Goal: Task Accomplishment & Management: Manage account settings

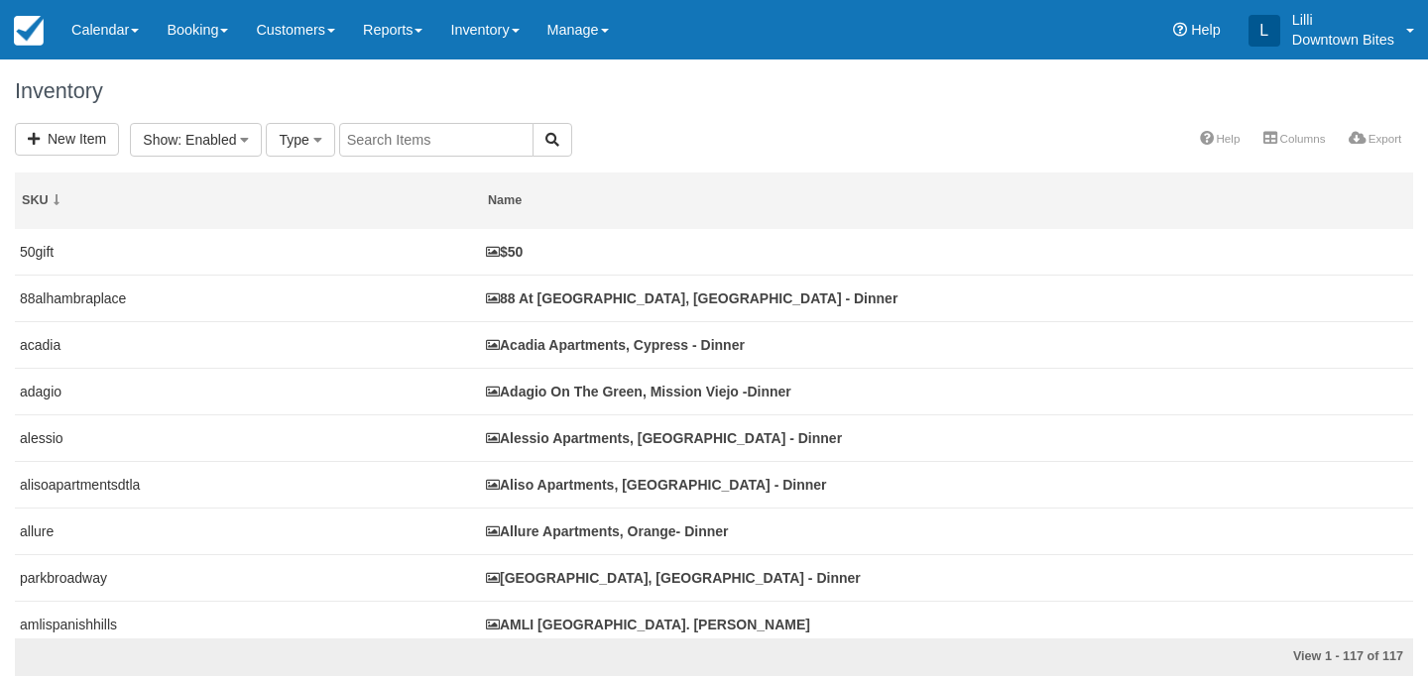
select select
click at [626, 134] on input "text" at bounding box center [658, 140] width 194 height 34
type input "dolph"
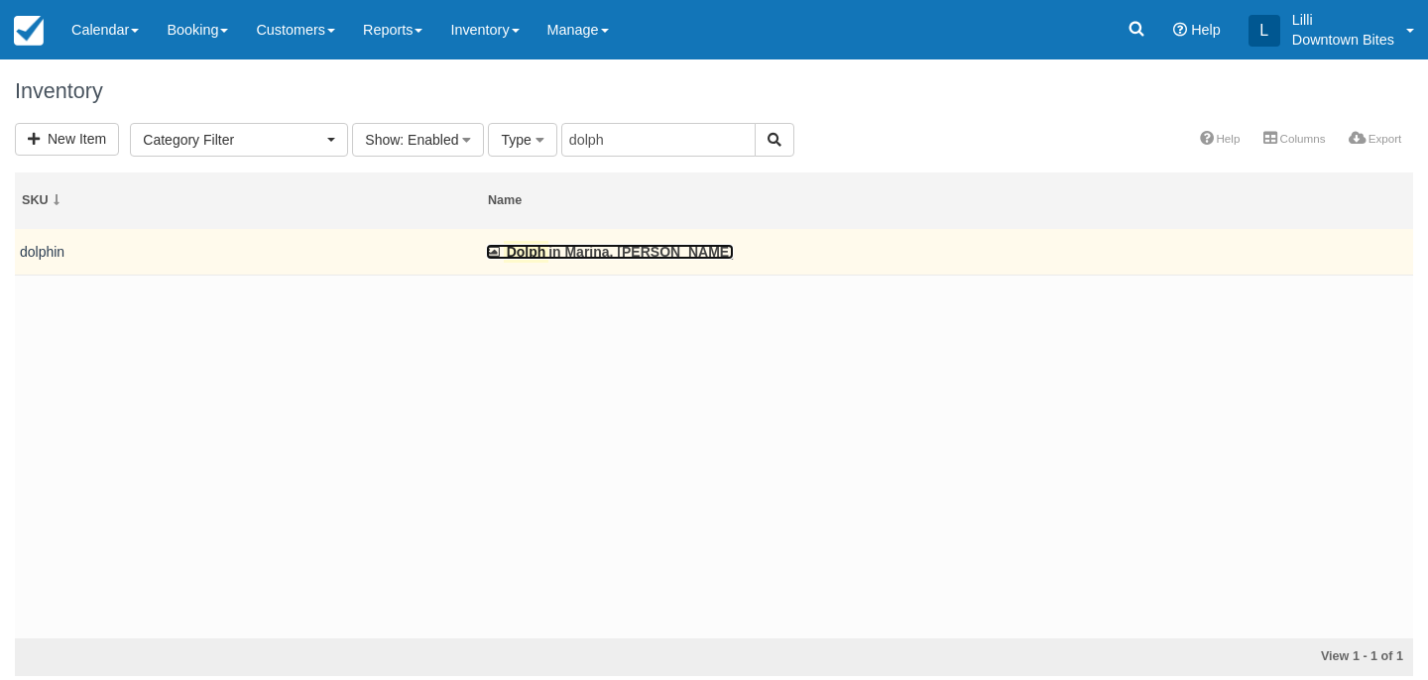
click at [580, 246] on link "Dolph in Marina, Marina Del Rey - Dinner" at bounding box center [610, 252] width 248 height 16
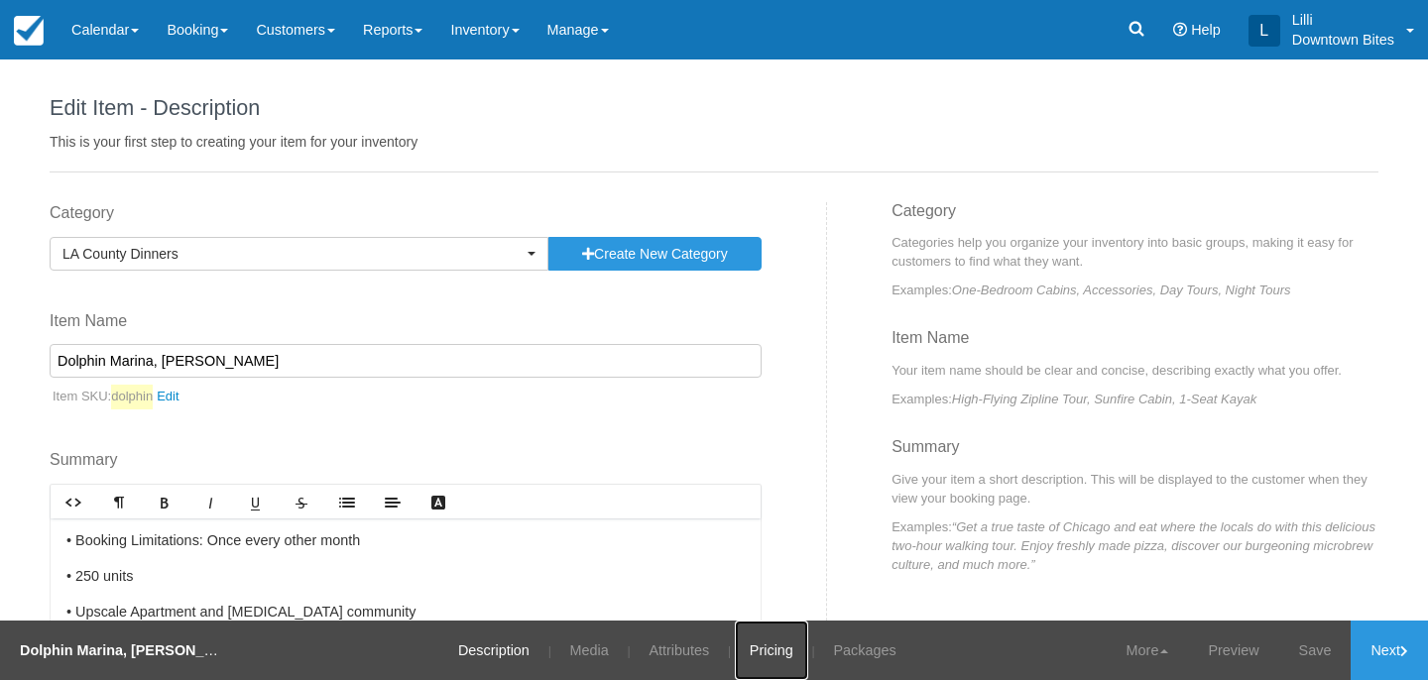
click at [775, 645] on link "Pricing" at bounding box center [771, 651] width 73 height 60
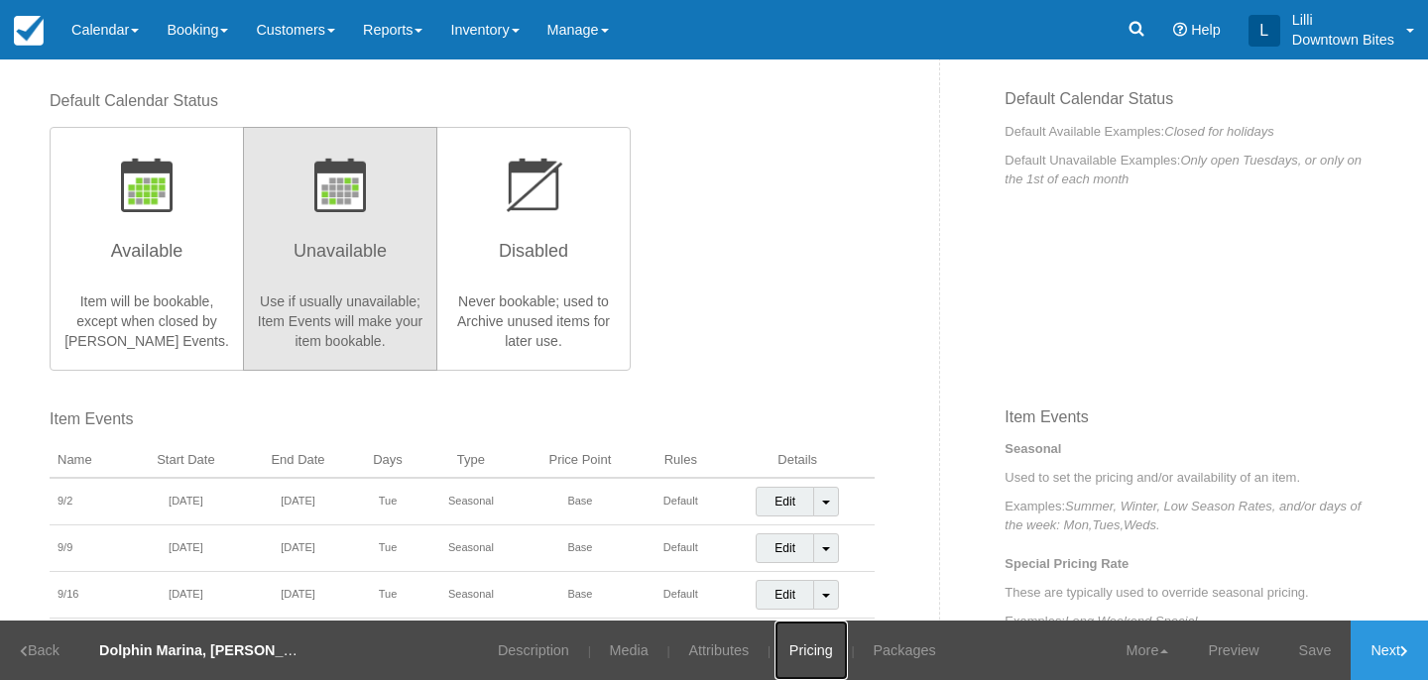
scroll to position [389, 0]
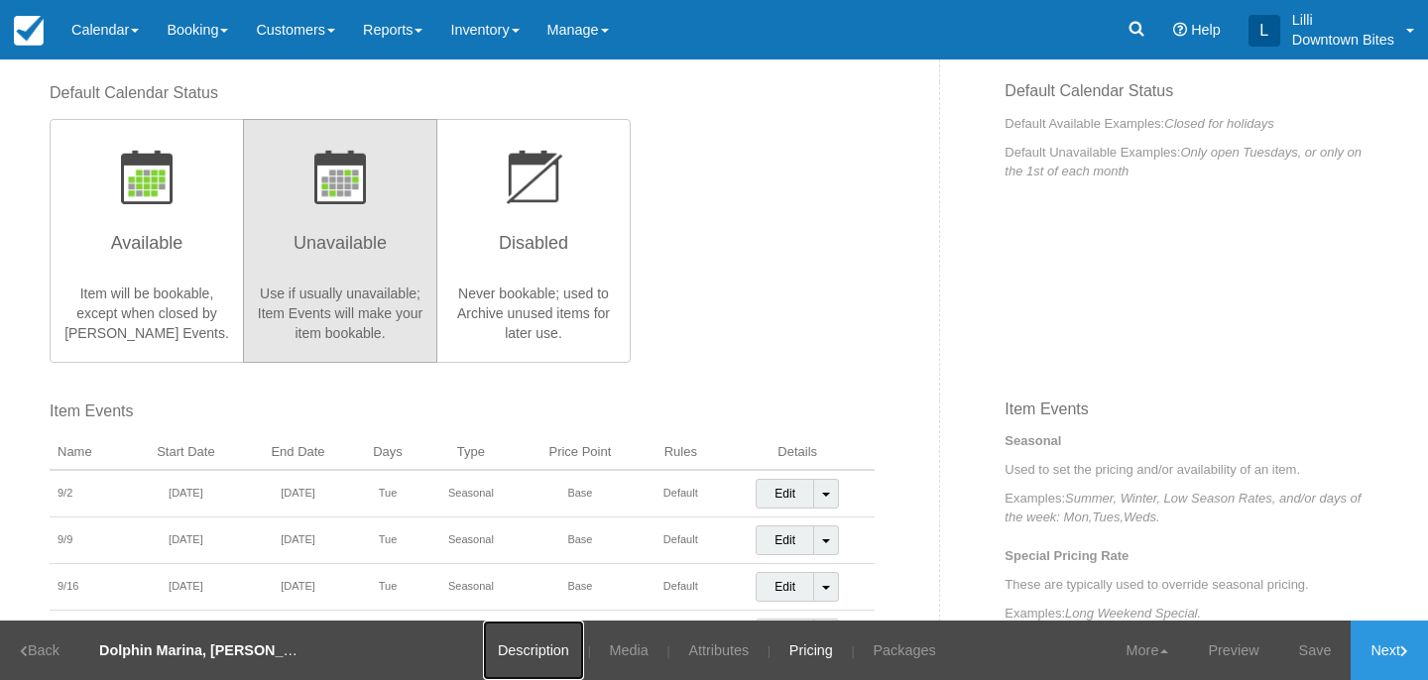
click at [533, 661] on link "Description" at bounding box center [533, 651] width 101 height 60
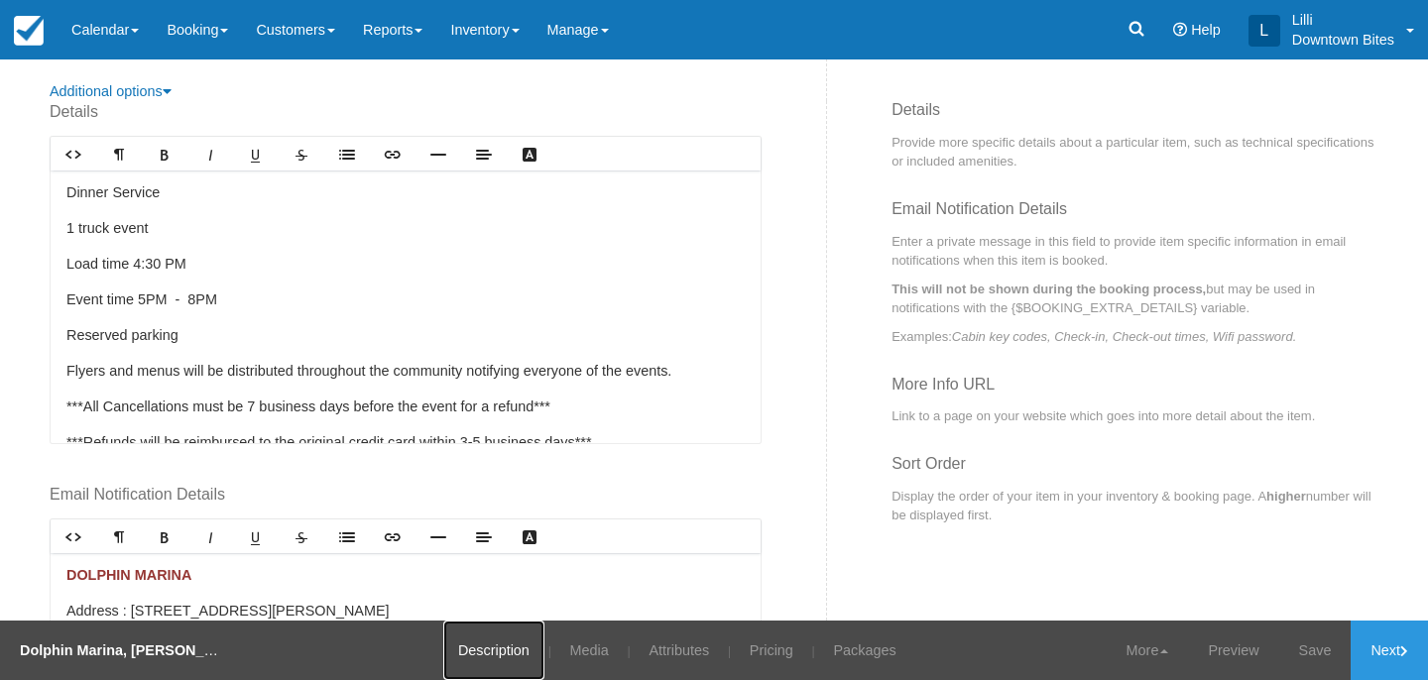
scroll to position [784, 0]
click at [593, 646] on link "Media" at bounding box center [589, 651] width 68 height 60
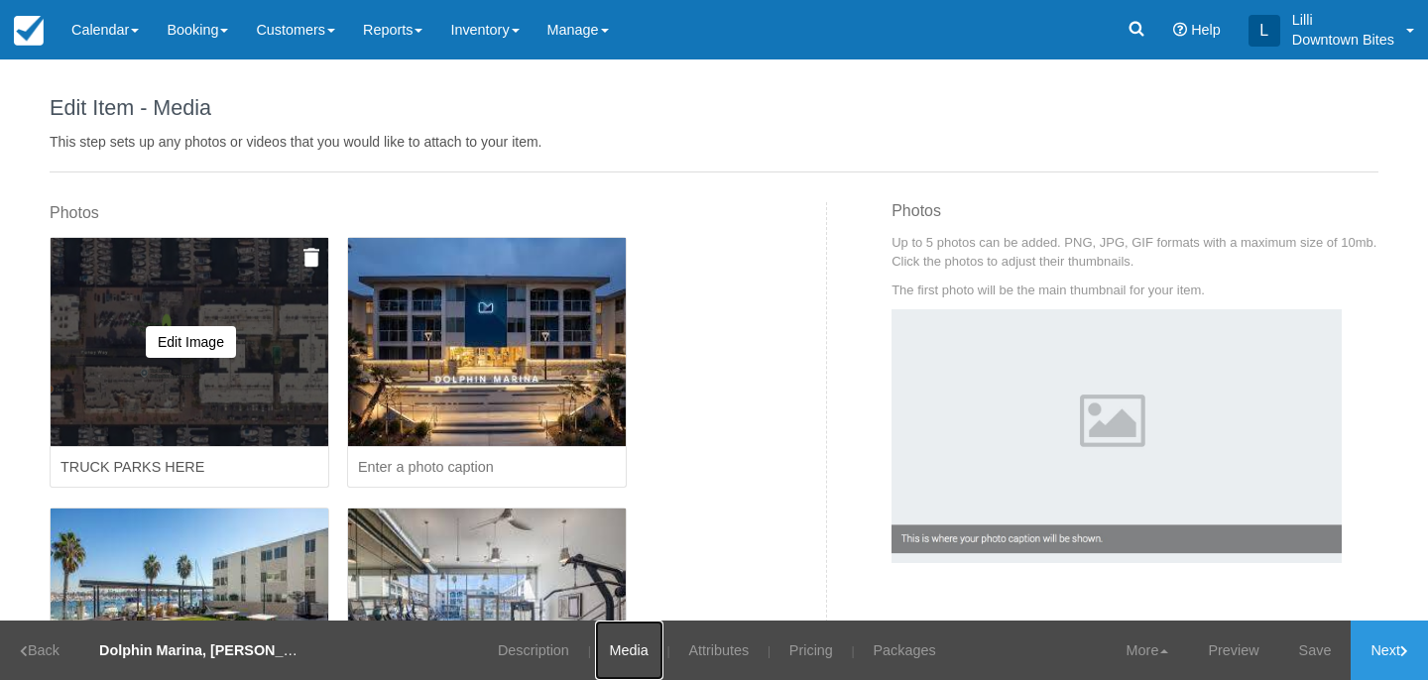
click at [208, 392] on div "Edit Image Delete this image? Yes, Delete Cancel Caution: This cannot be undone" at bounding box center [190, 342] width 278 height 208
click at [190, 346] on button "Edit Image" at bounding box center [191, 342] width 90 height 32
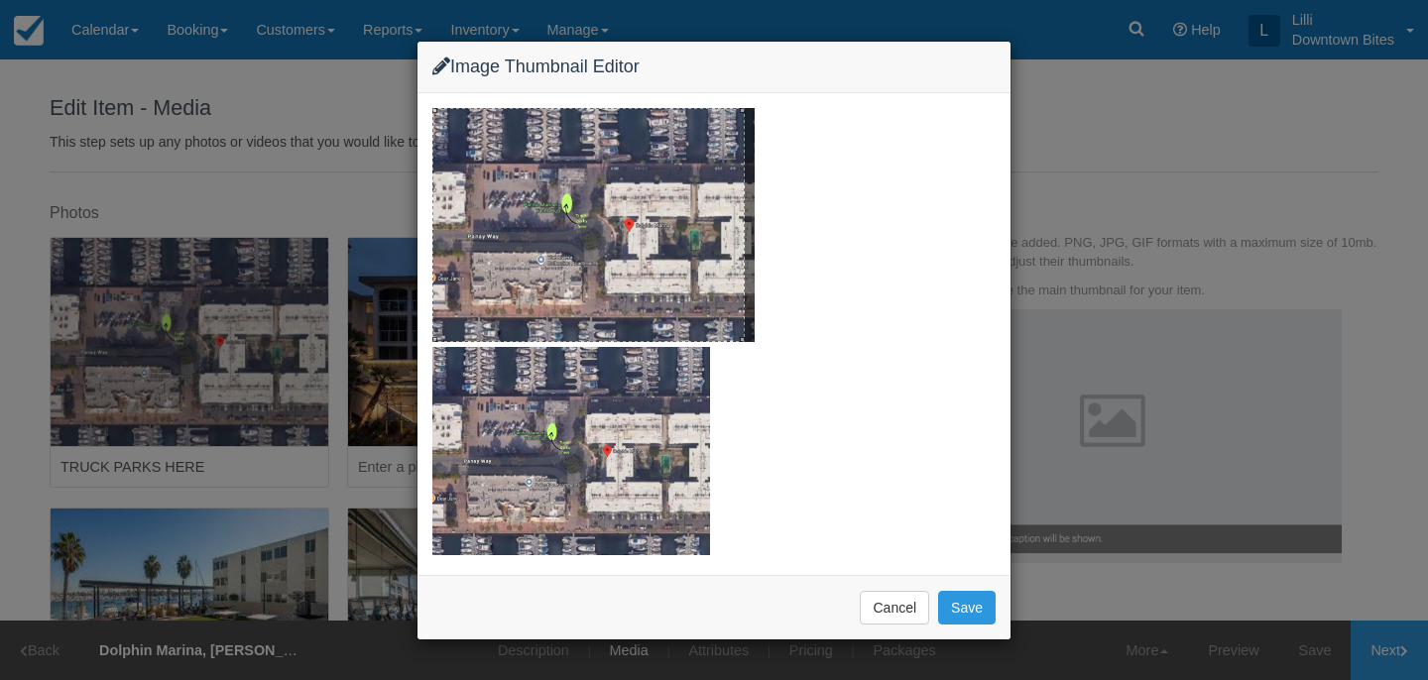
click at [1126, 108] on div "Image Thumbnail Editor Cancel Save" at bounding box center [714, 340] width 1428 height 680
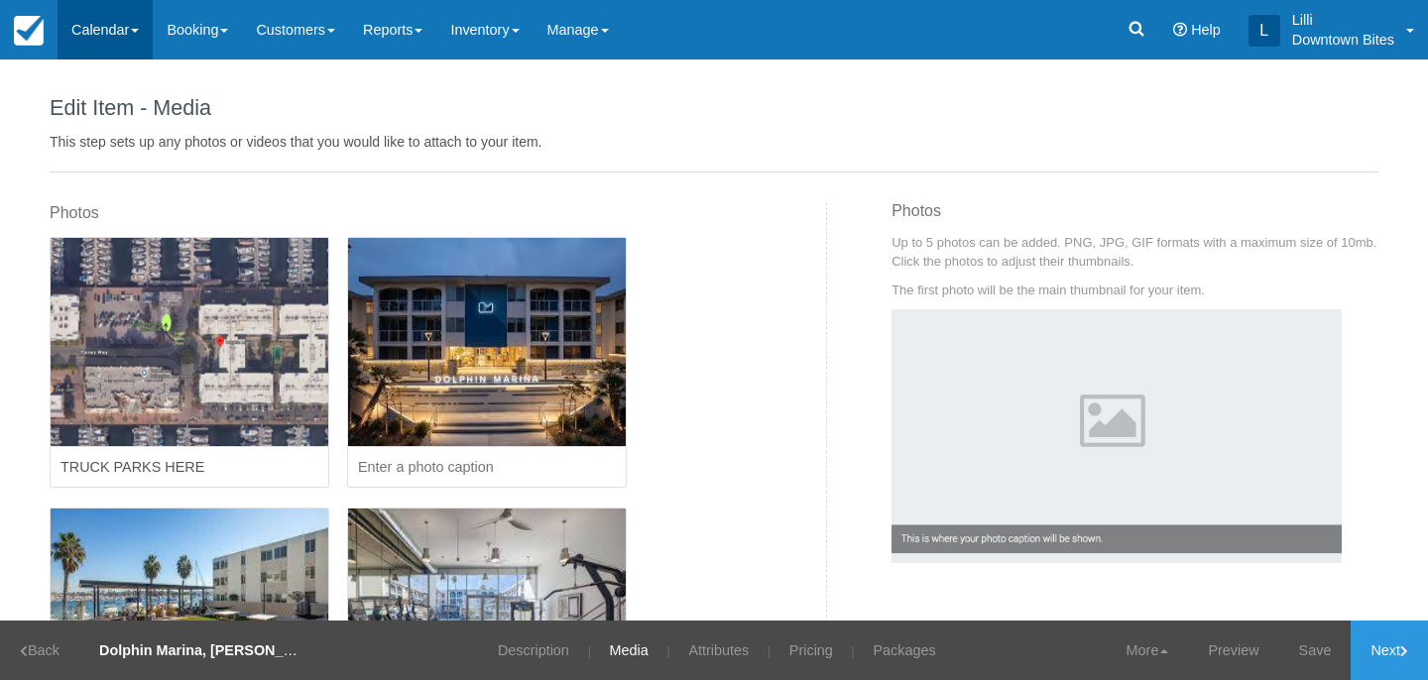
click at [86, 31] on link "Calendar" at bounding box center [105, 30] width 95 height 60
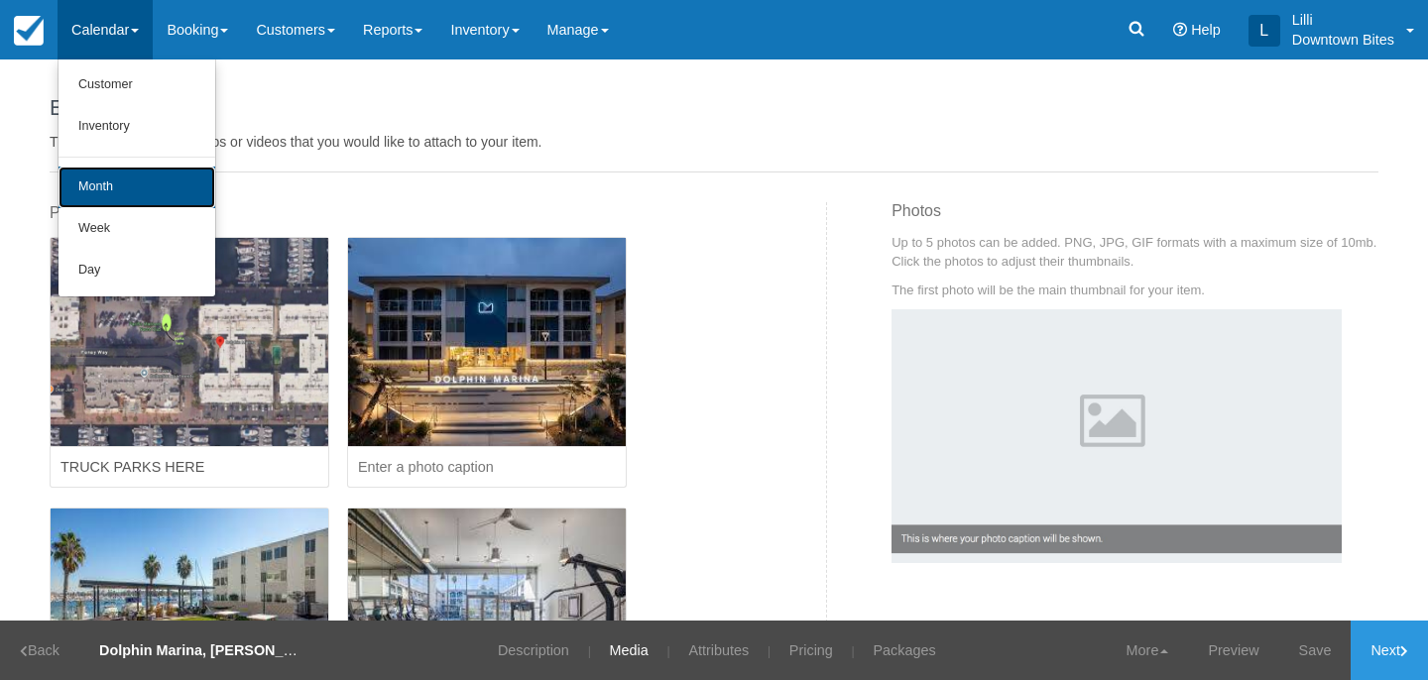
click at [92, 187] on link "Month" at bounding box center [137, 188] width 157 height 42
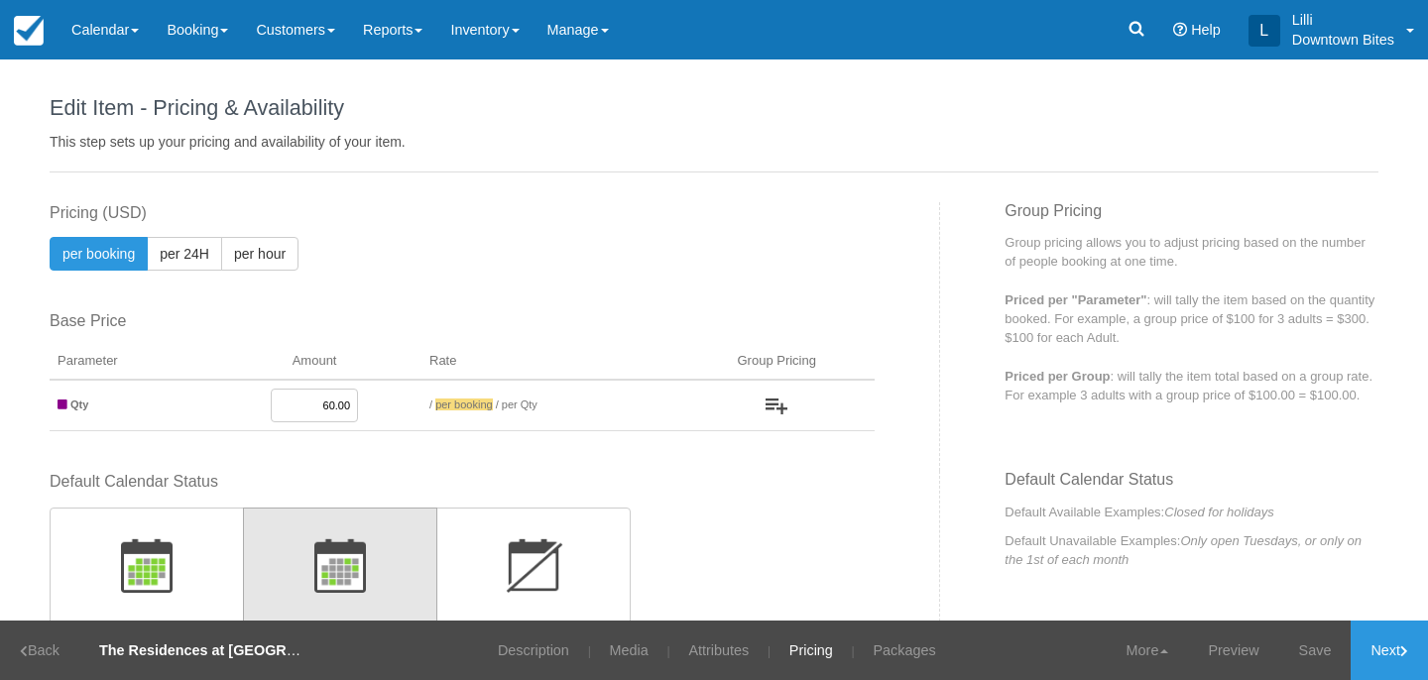
click at [108, 19] on link "Calendar" at bounding box center [105, 30] width 95 height 60
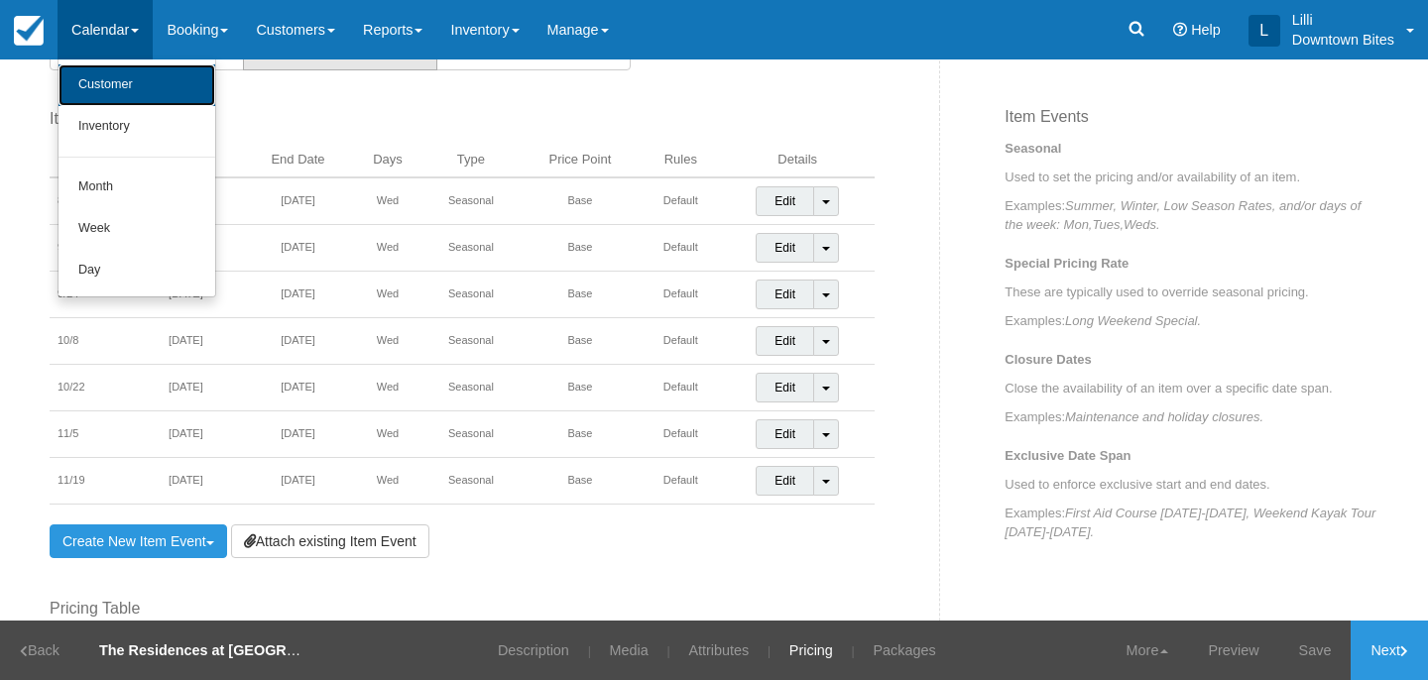
click at [114, 82] on link "Customer" at bounding box center [137, 85] width 157 height 42
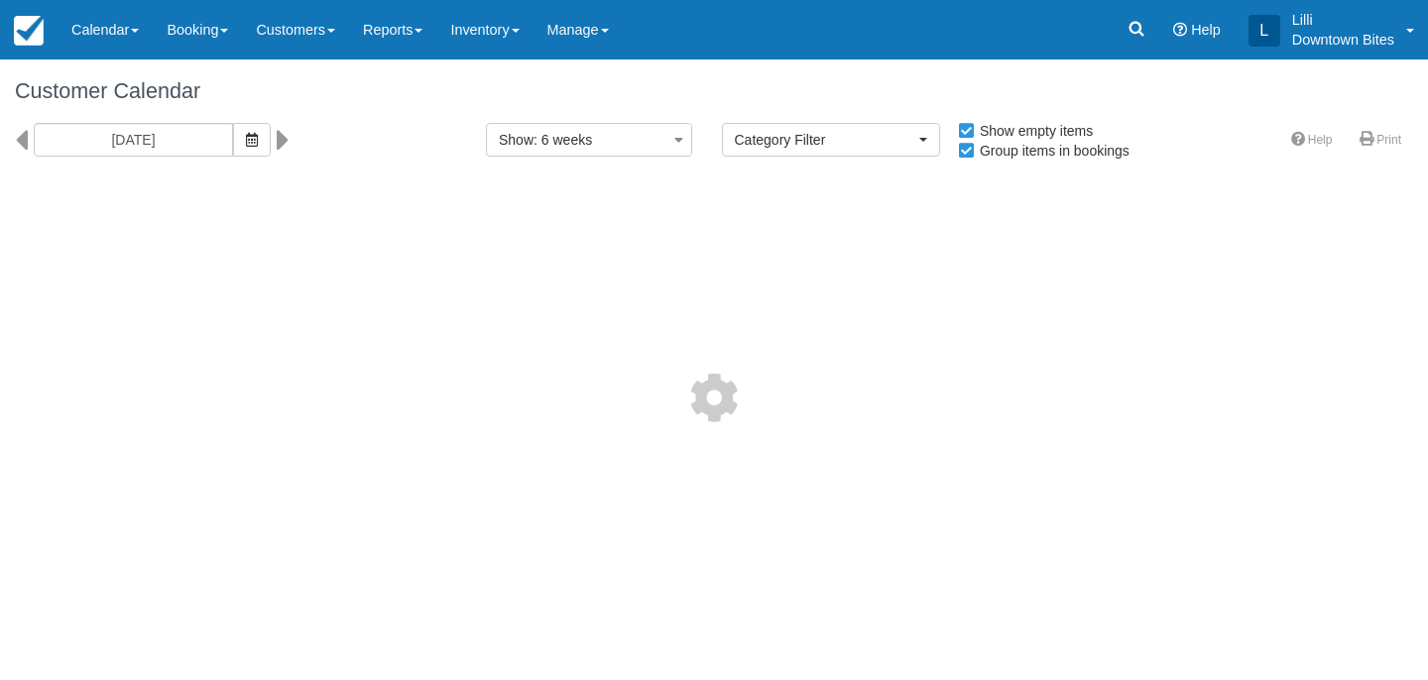
select select
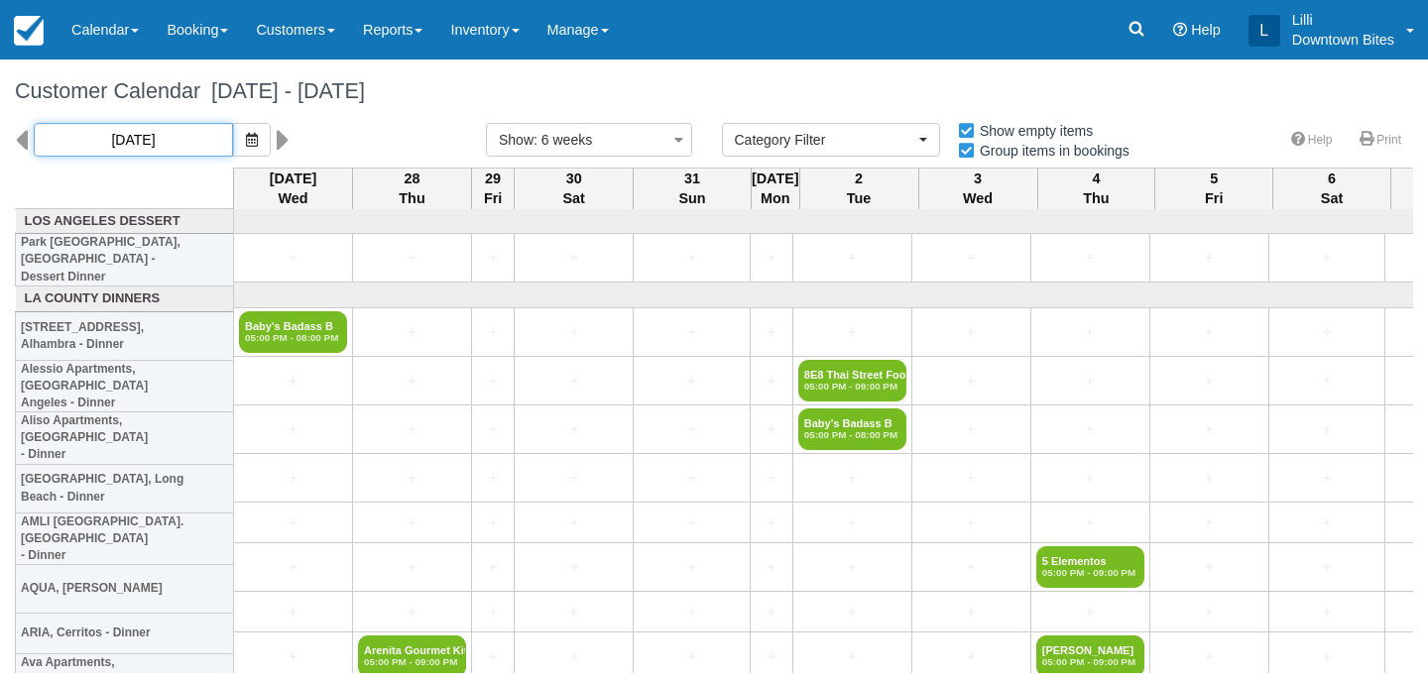
click at [144, 145] on input "08/27/25" at bounding box center [133, 140] width 199 height 34
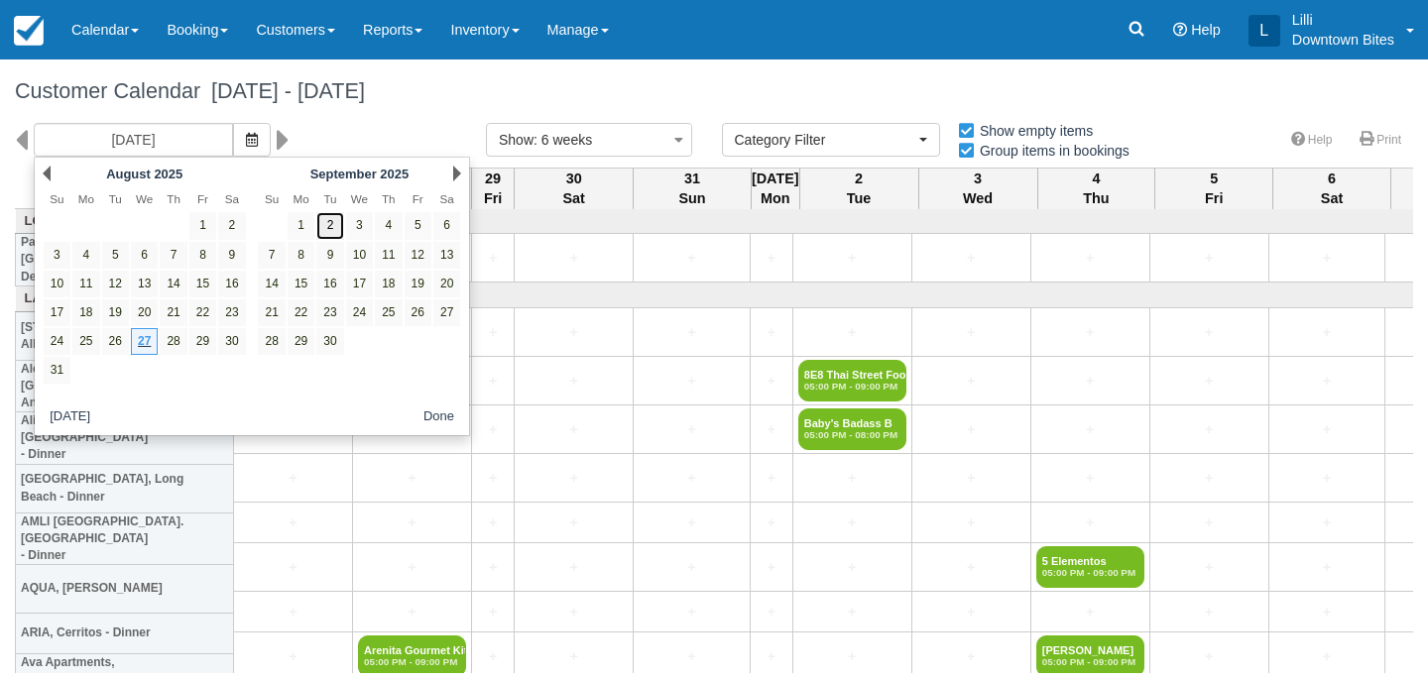
click at [334, 225] on link "2" at bounding box center [329, 225] width 27 height 27
type input "09/02/25"
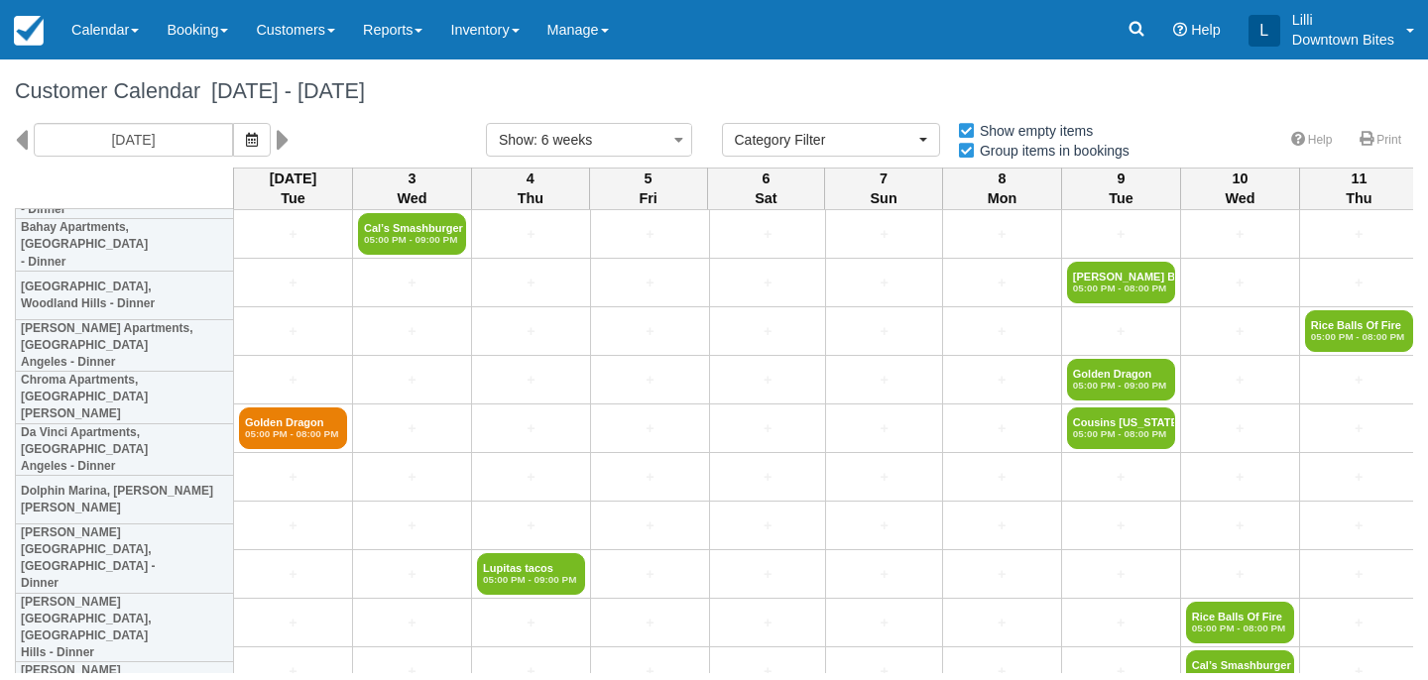
scroll to position [935, 0]
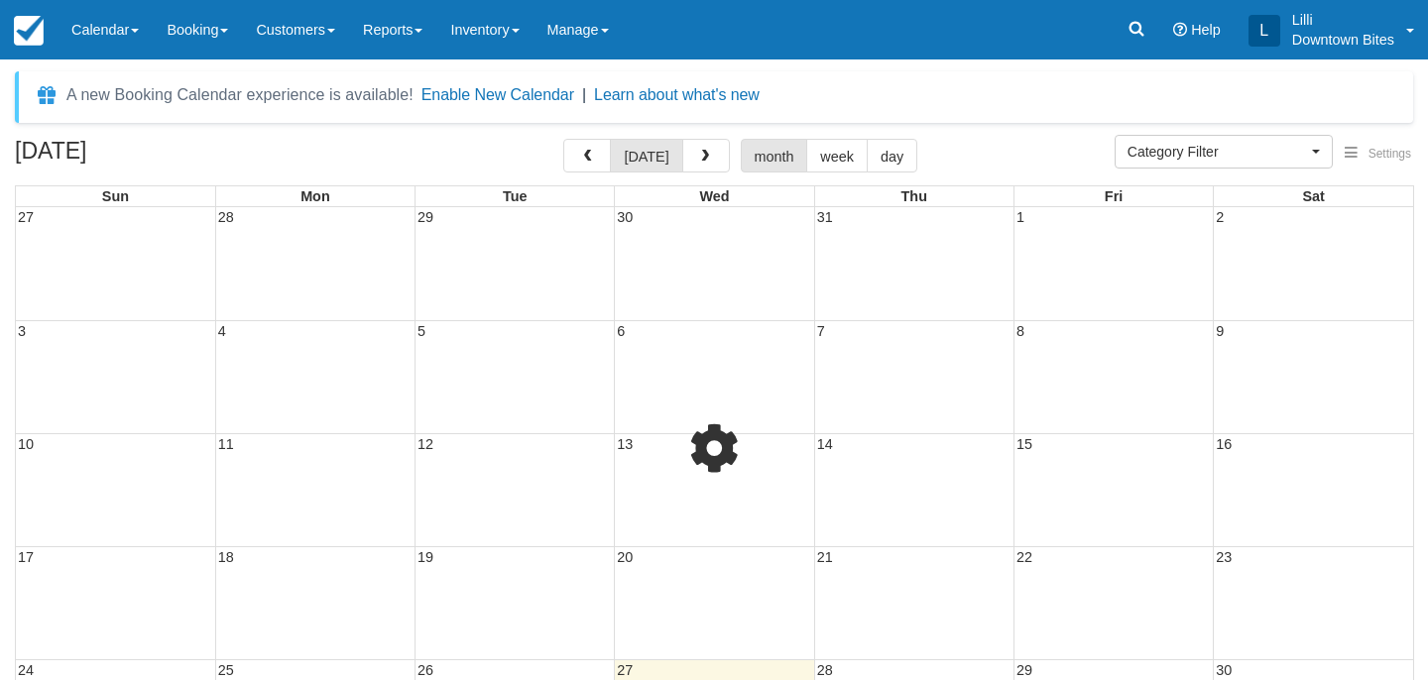
select select
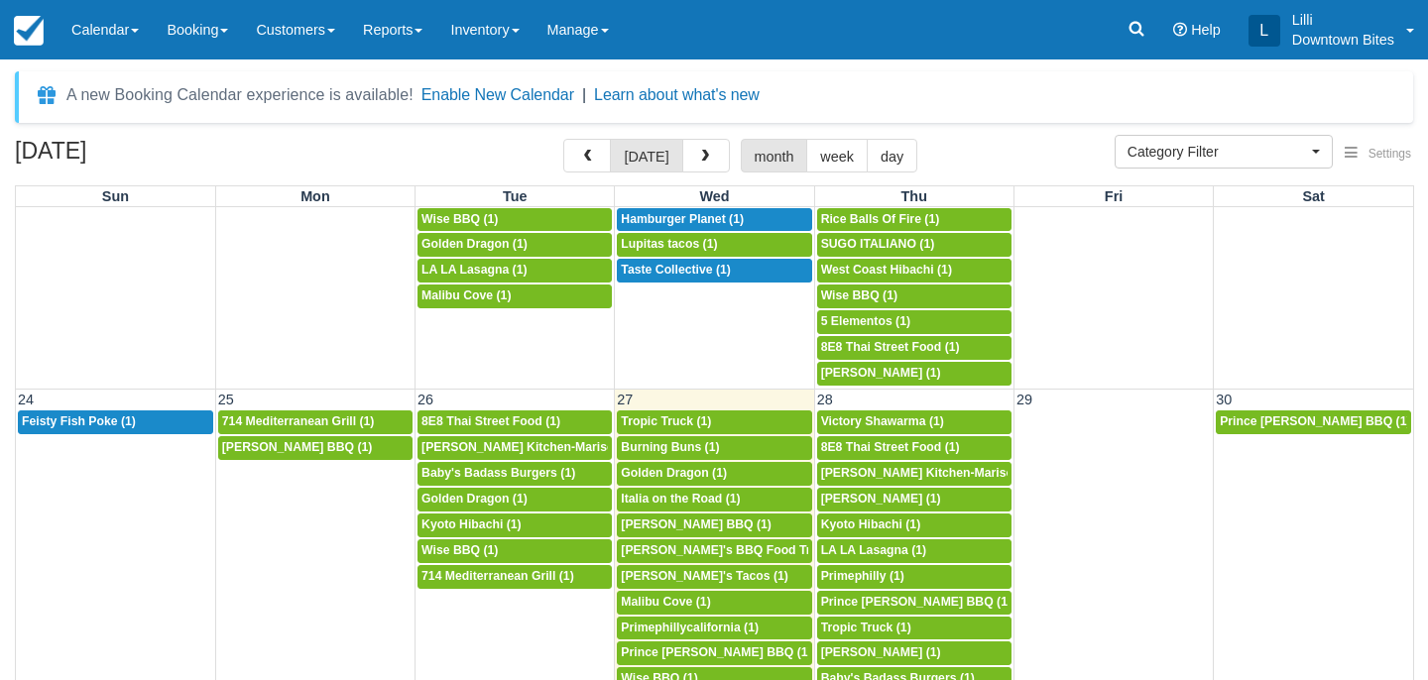
scroll to position [1233, 0]
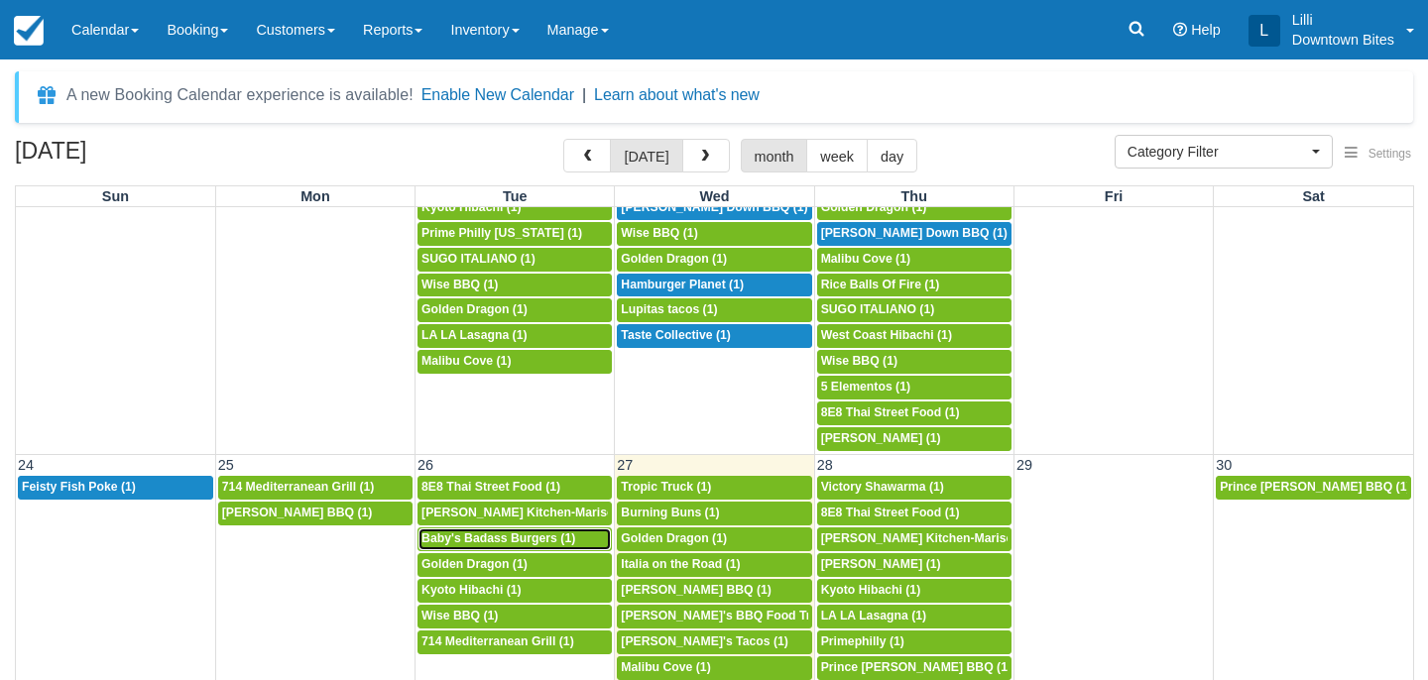
click at [510, 540] on span "Baby's Badass Burgers (1)" at bounding box center [499, 539] width 154 height 14
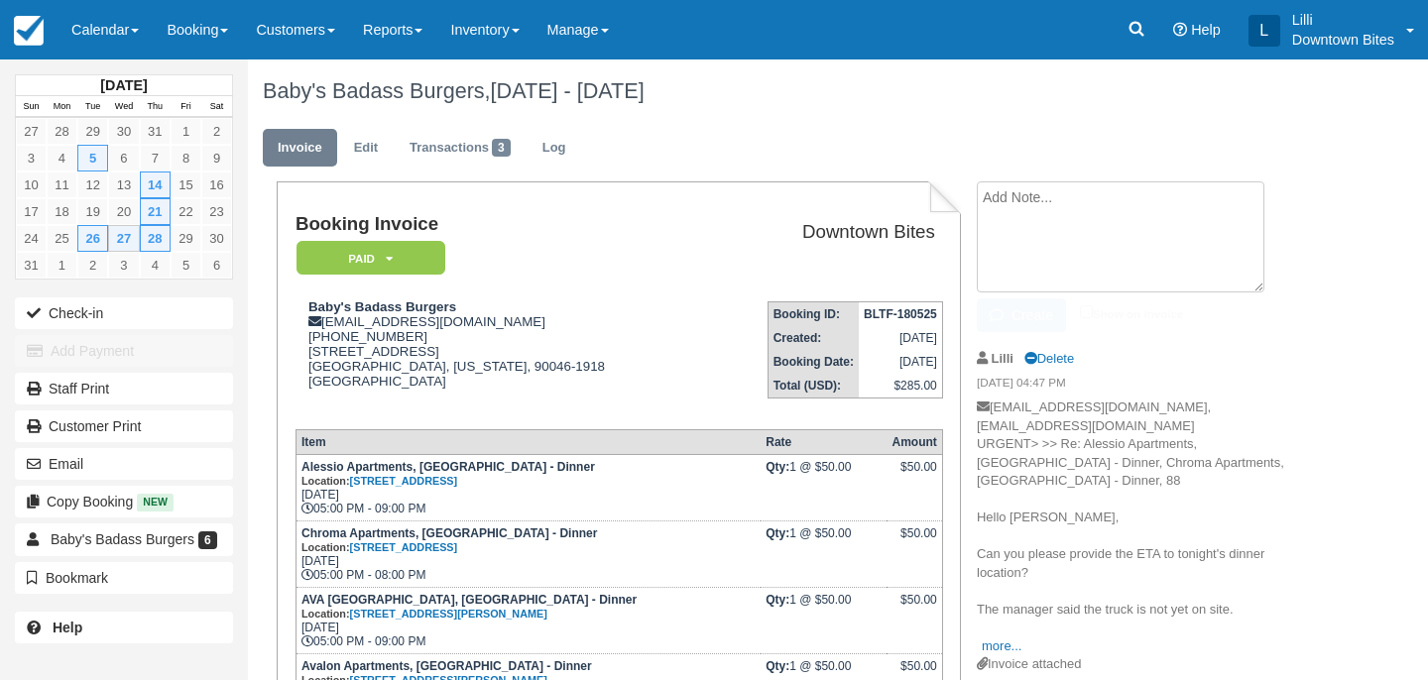
click at [1071, 206] on textarea at bounding box center [1121, 237] width 288 height 111
type textarea "Slow dinner event on 8/26"
click at [1087, 312] on input "Show on invoice" at bounding box center [1086, 311] width 13 height 13
checkbox input "true"
click at [1031, 312] on button "Create" at bounding box center [1021, 316] width 89 height 34
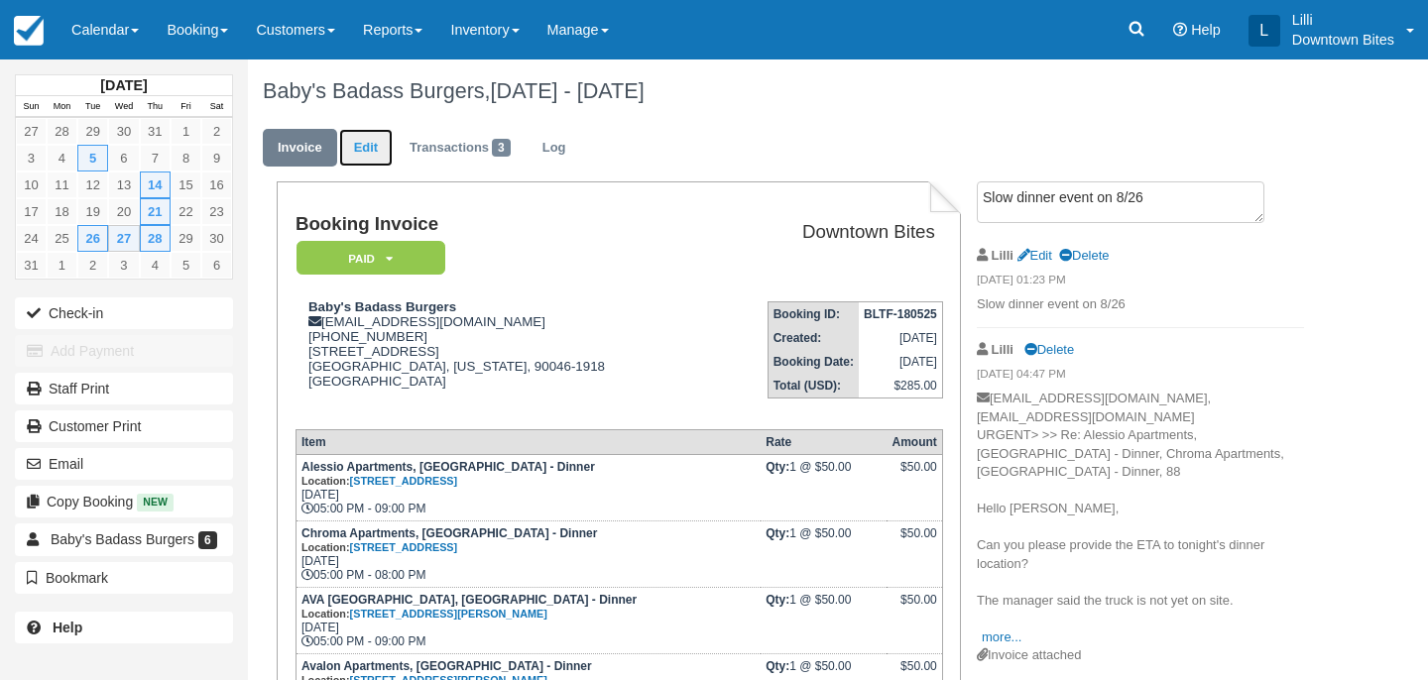
click at [352, 139] on link "Edit" at bounding box center [366, 148] width 54 height 39
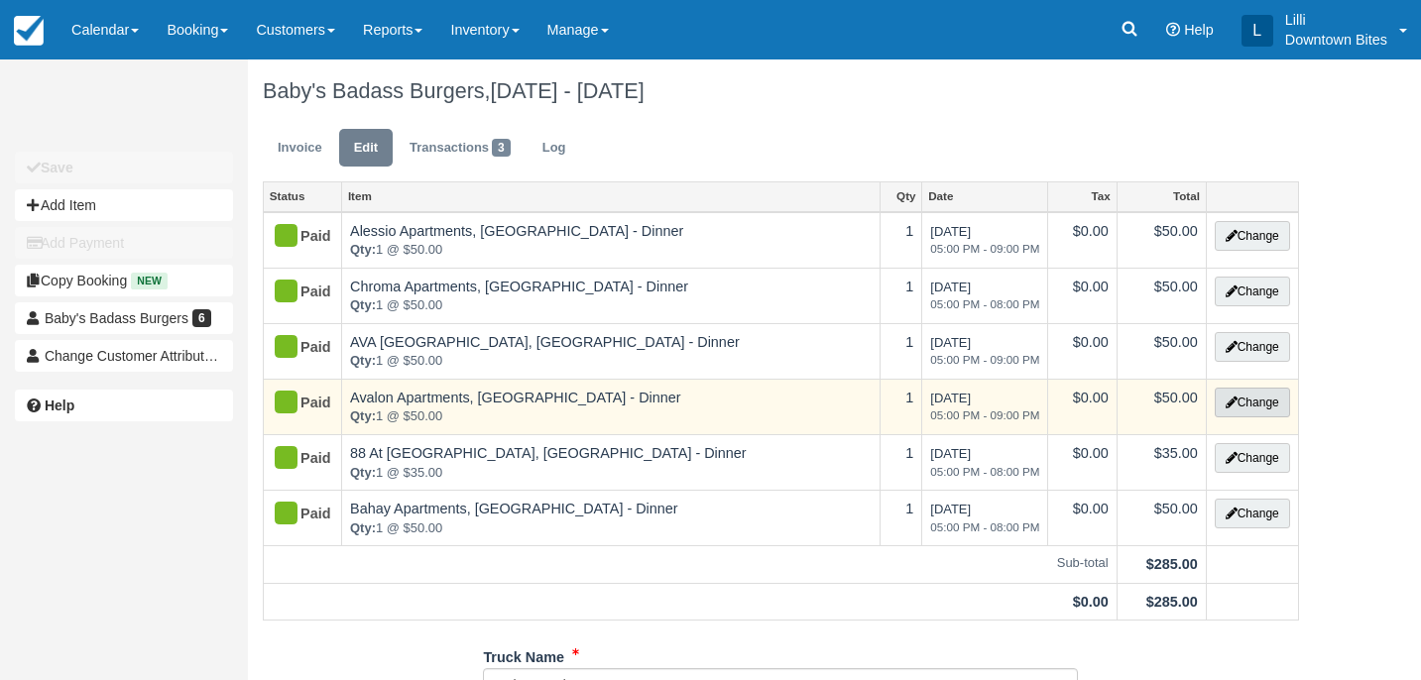
click at [1283, 398] on button "Change" at bounding box center [1252, 403] width 75 height 30
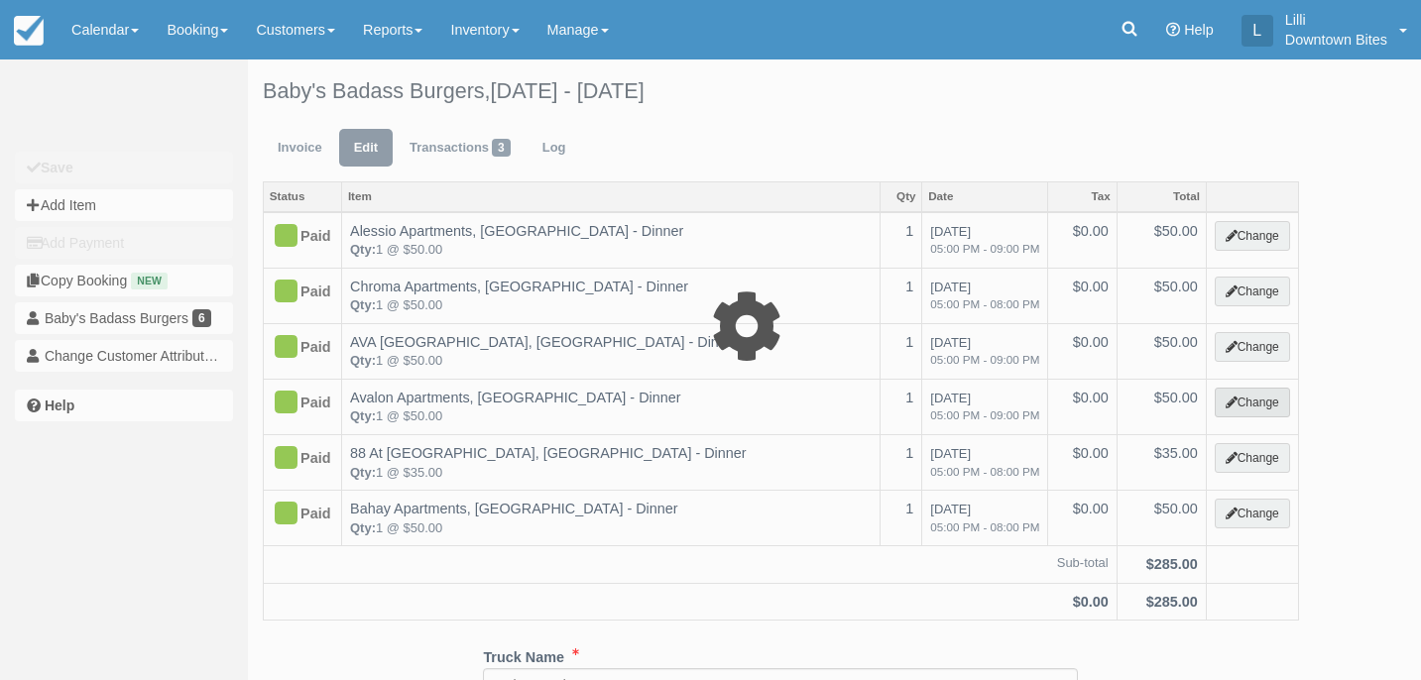
select select "2"
type input "50.00"
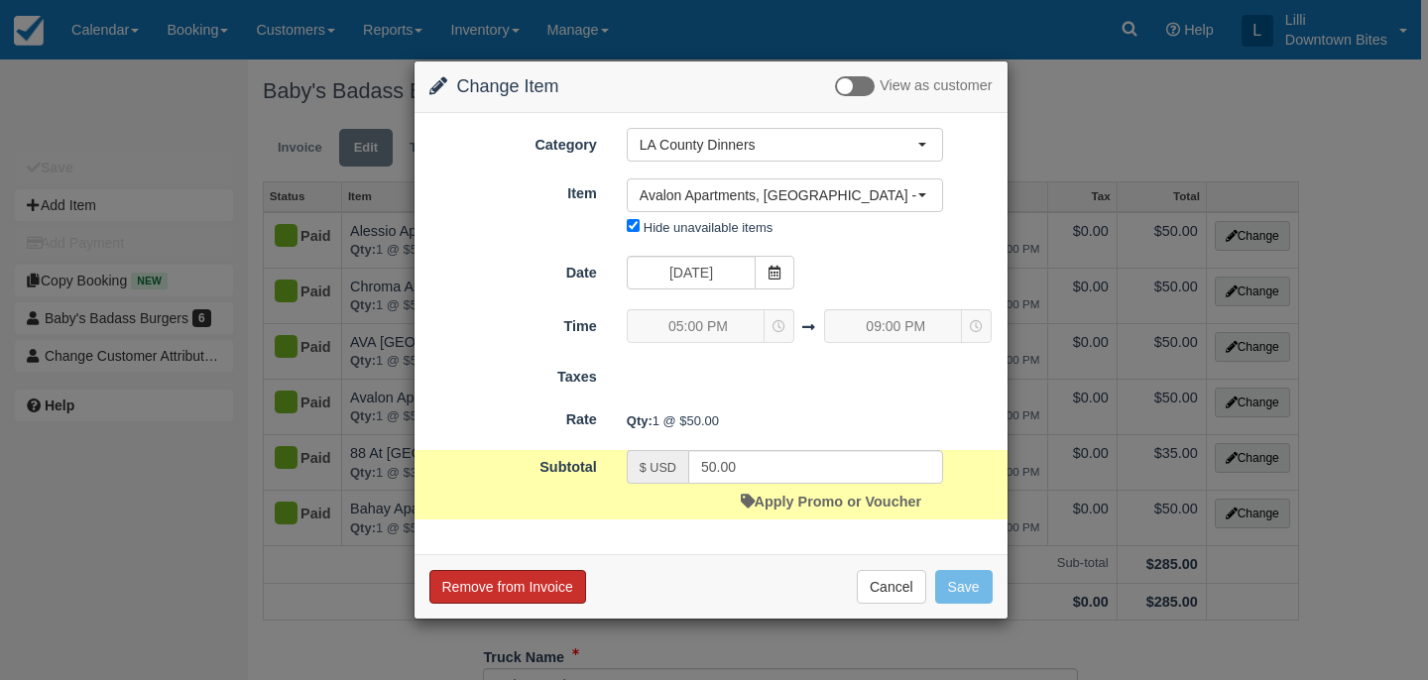
click at [520, 585] on button "Remove from Invoice" at bounding box center [507, 587] width 157 height 34
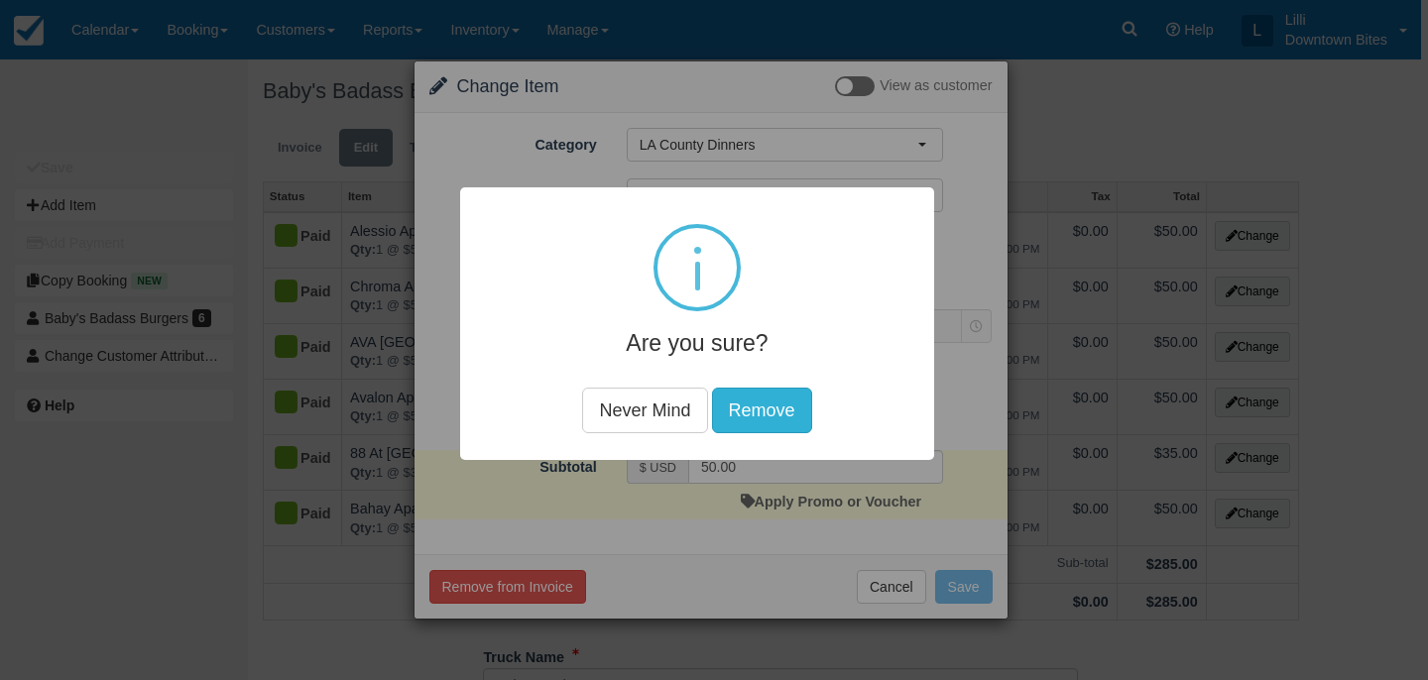
click at [755, 407] on button "Remove" at bounding box center [762, 411] width 100 height 46
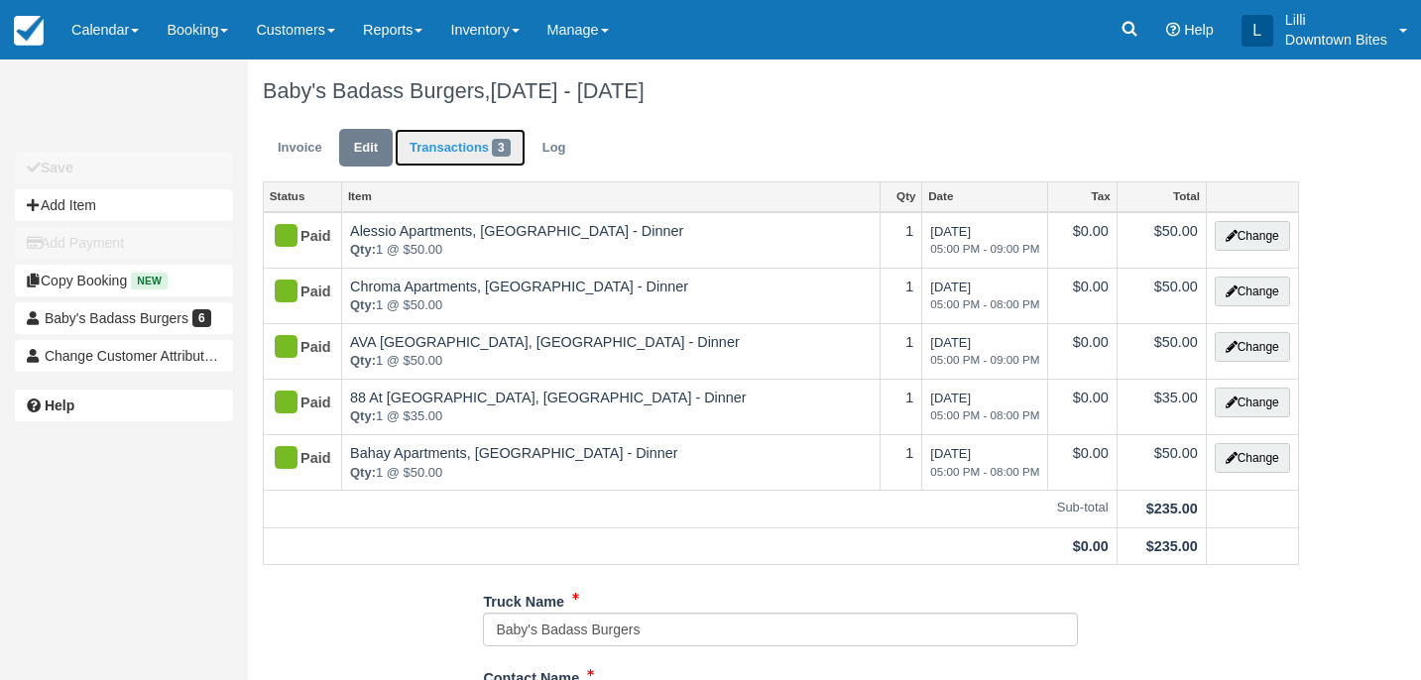
click at [423, 141] on link "Transactions 3" at bounding box center [460, 148] width 131 height 39
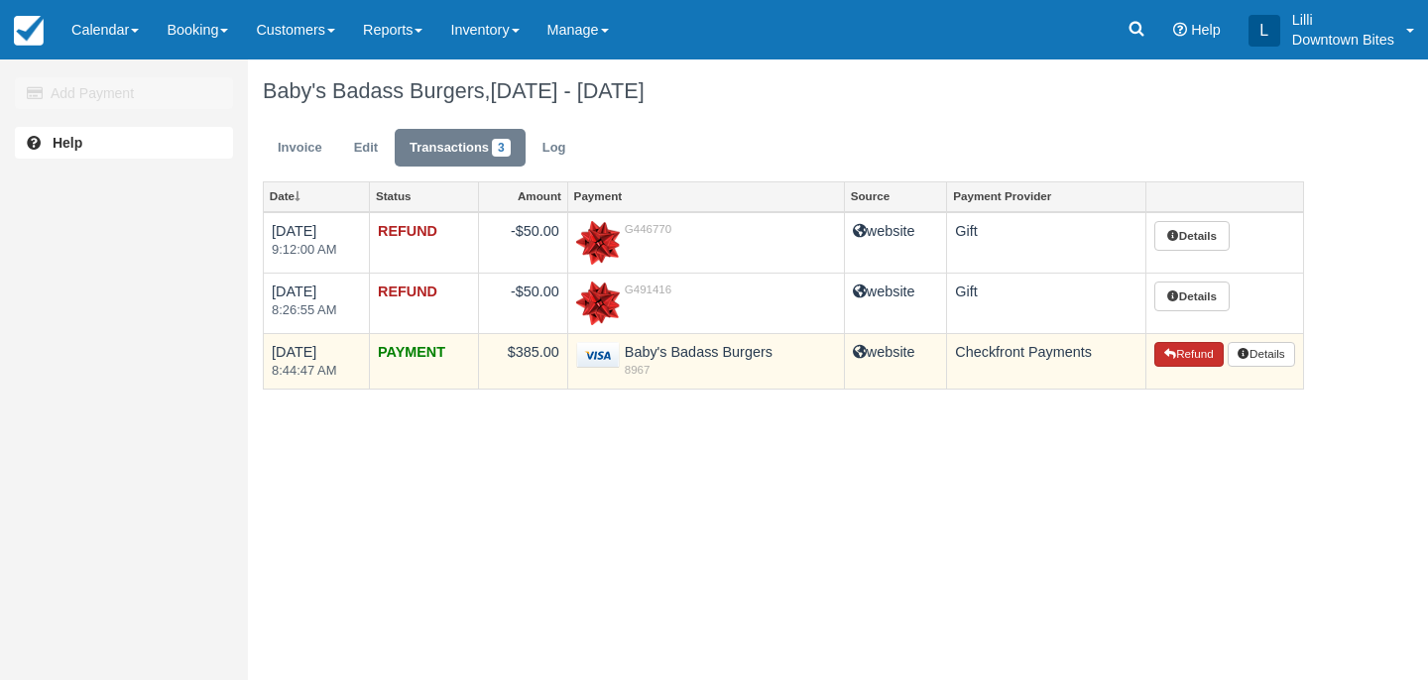
click at [1165, 356] on icon "button" at bounding box center [1170, 354] width 12 height 12
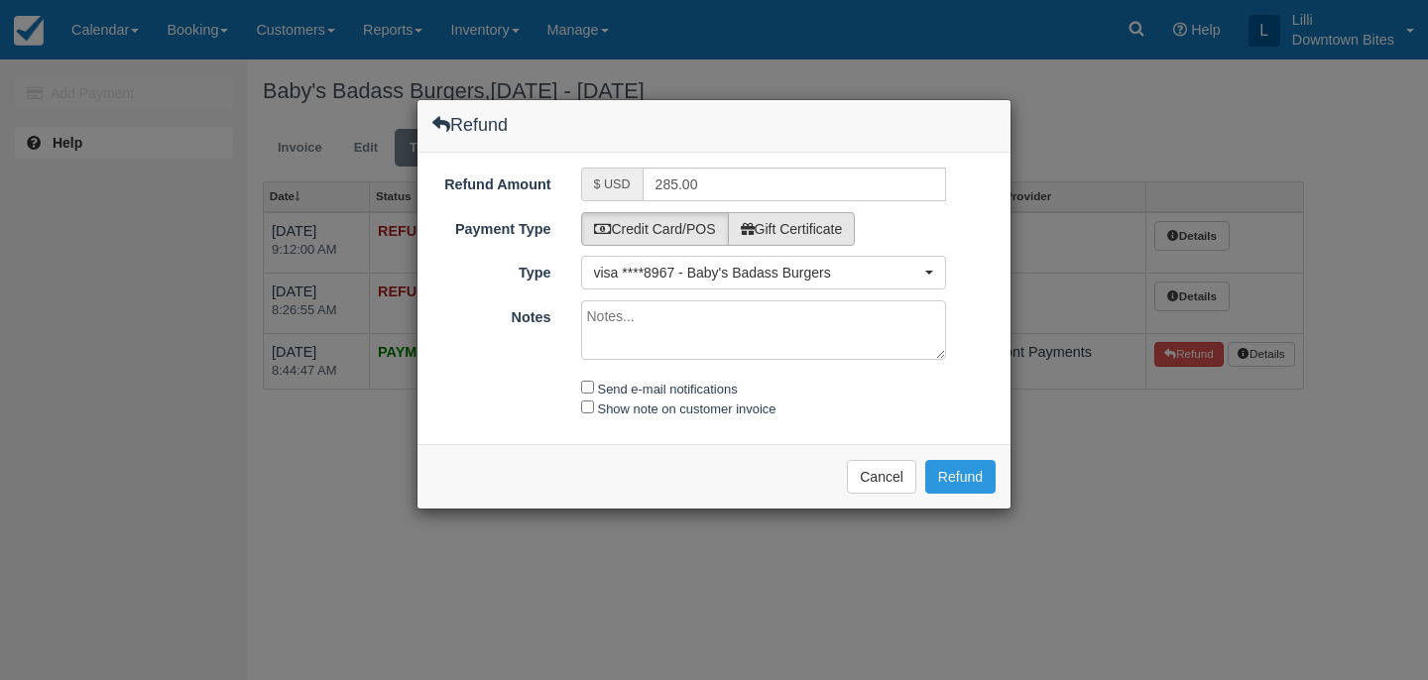
click at [829, 225] on label "Gift Certificate" at bounding box center [792, 229] width 128 height 34
radio input "true"
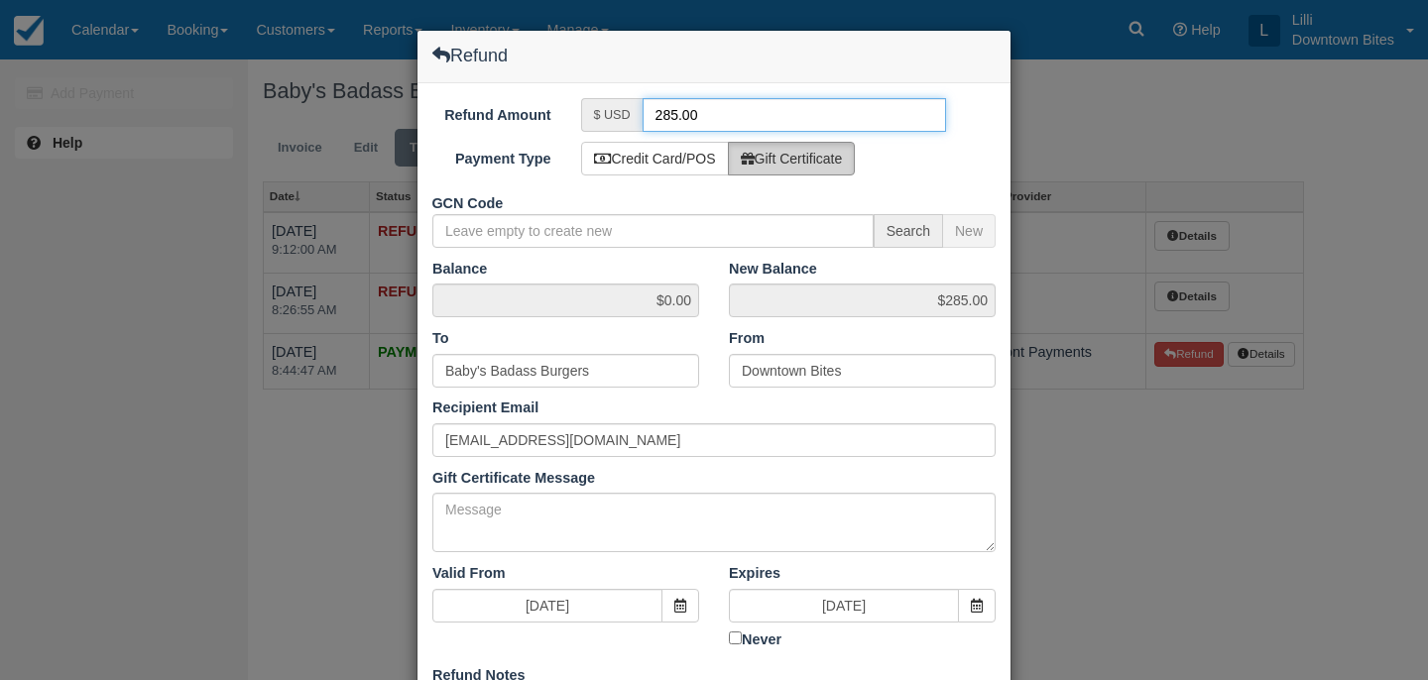
click at [677, 116] on input "285.00" at bounding box center [795, 115] width 305 height 34
type input "50.00"
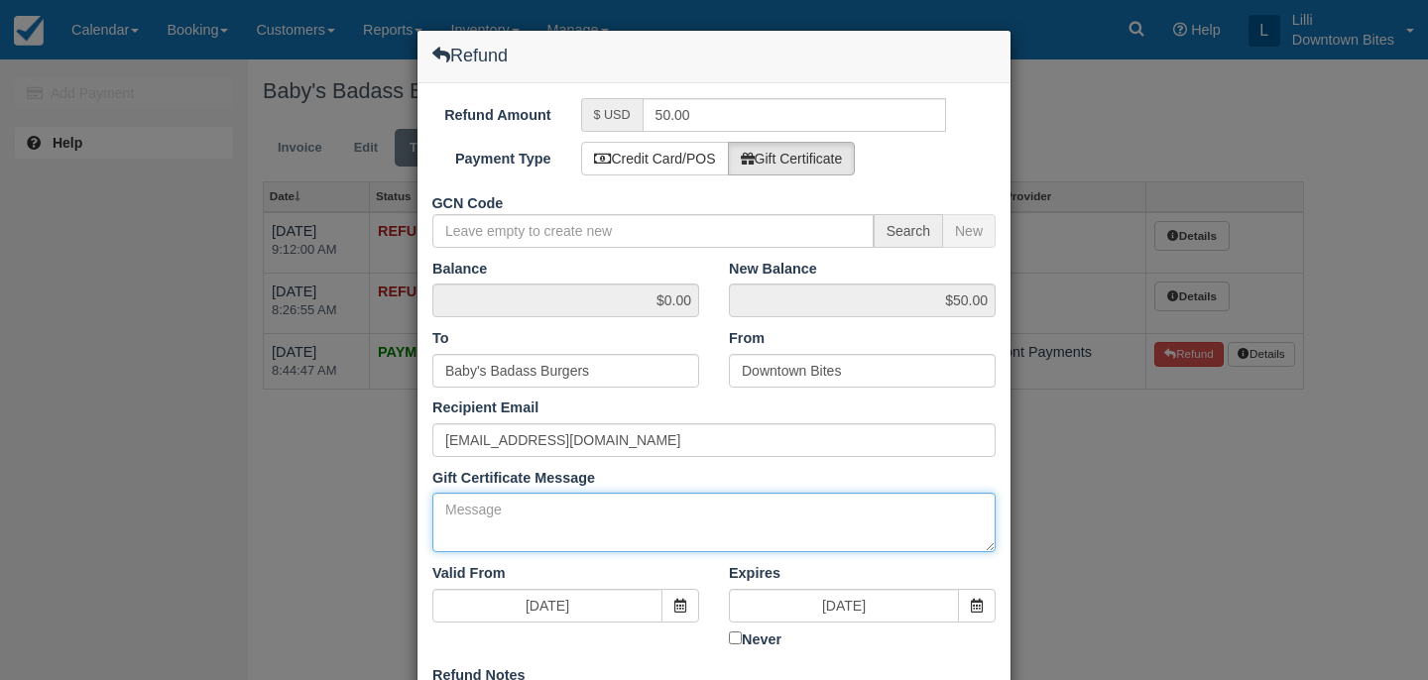
click at [572, 539] on textarea "Gift Certificate Message" at bounding box center [713, 523] width 563 height 60
drag, startPoint x: 591, startPoint y: 509, endPoint x: 112, endPoint y: 476, distance: 480.2
click at [112, 476] on div "Refund Refund Amount $ USD 50.00 Payment Type Credit Card/POS Gift Certificate …" at bounding box center [714, 340] width 1428 height 680
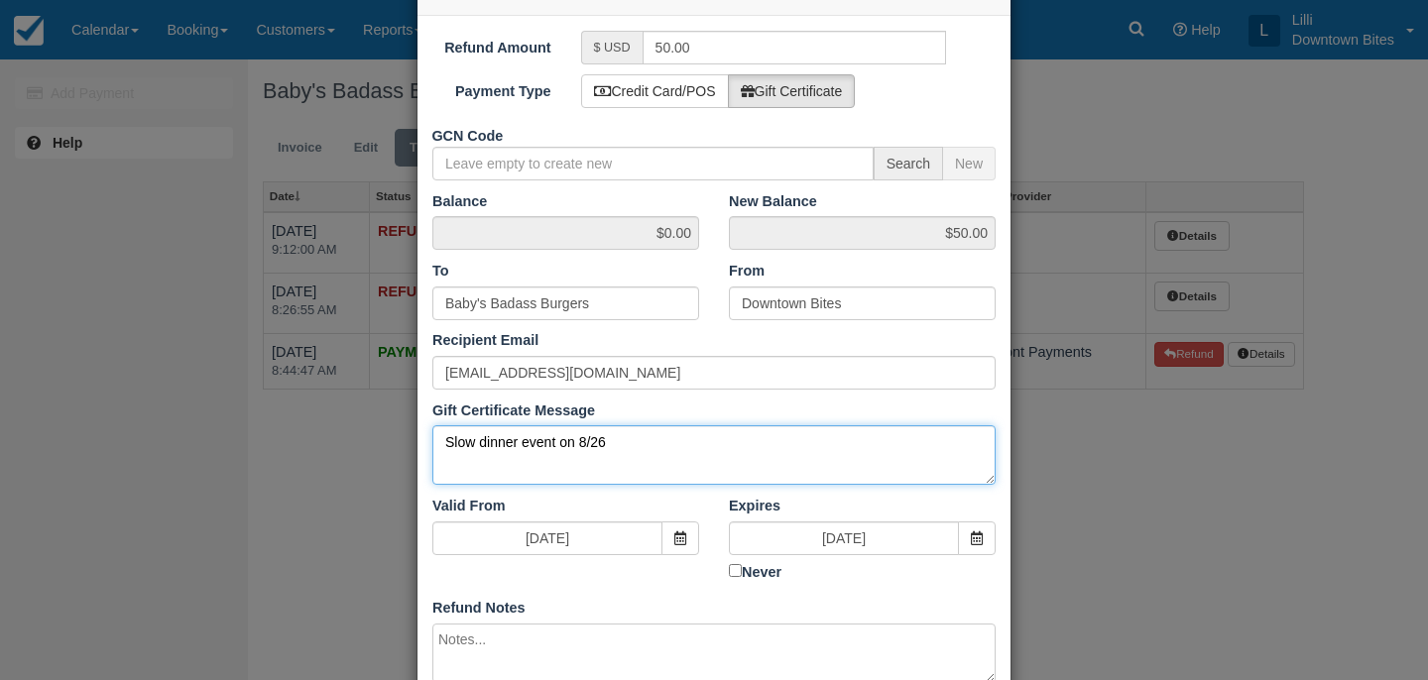
scroll to position [237, 0]
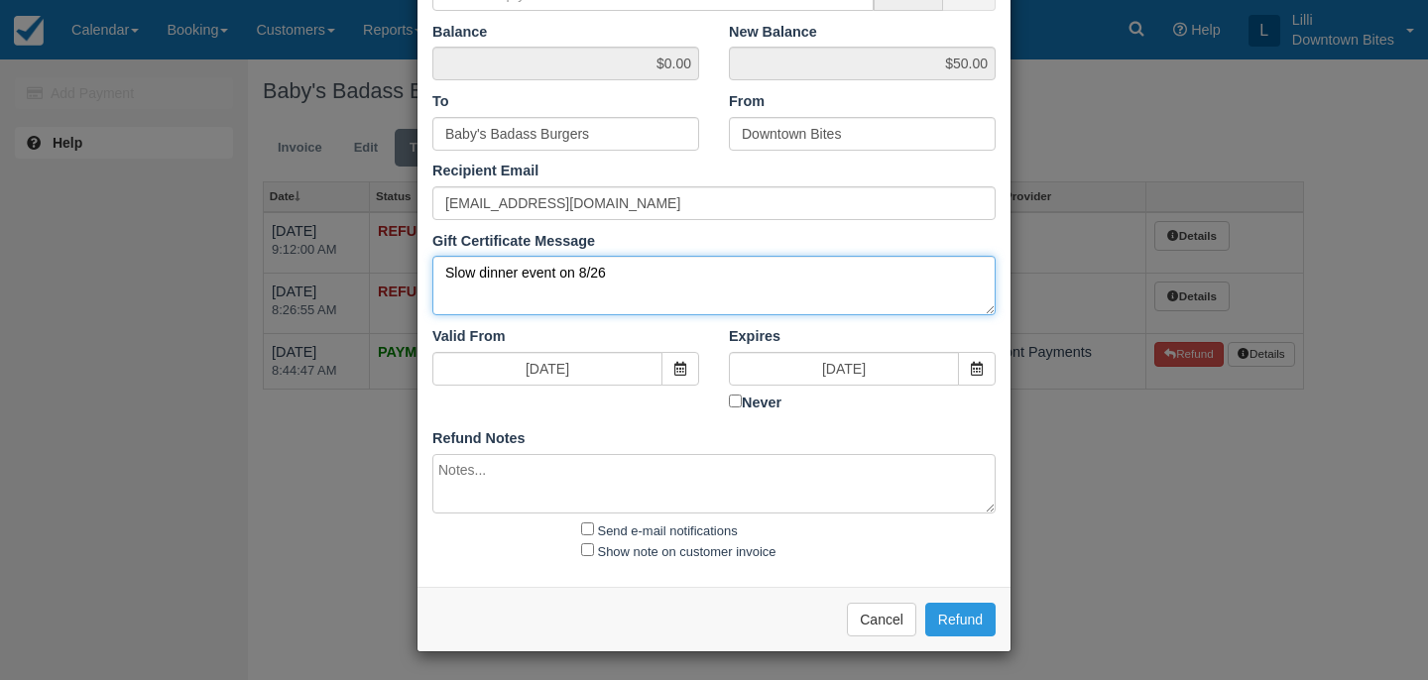
type textarea "Slow dinner event on 8/26"
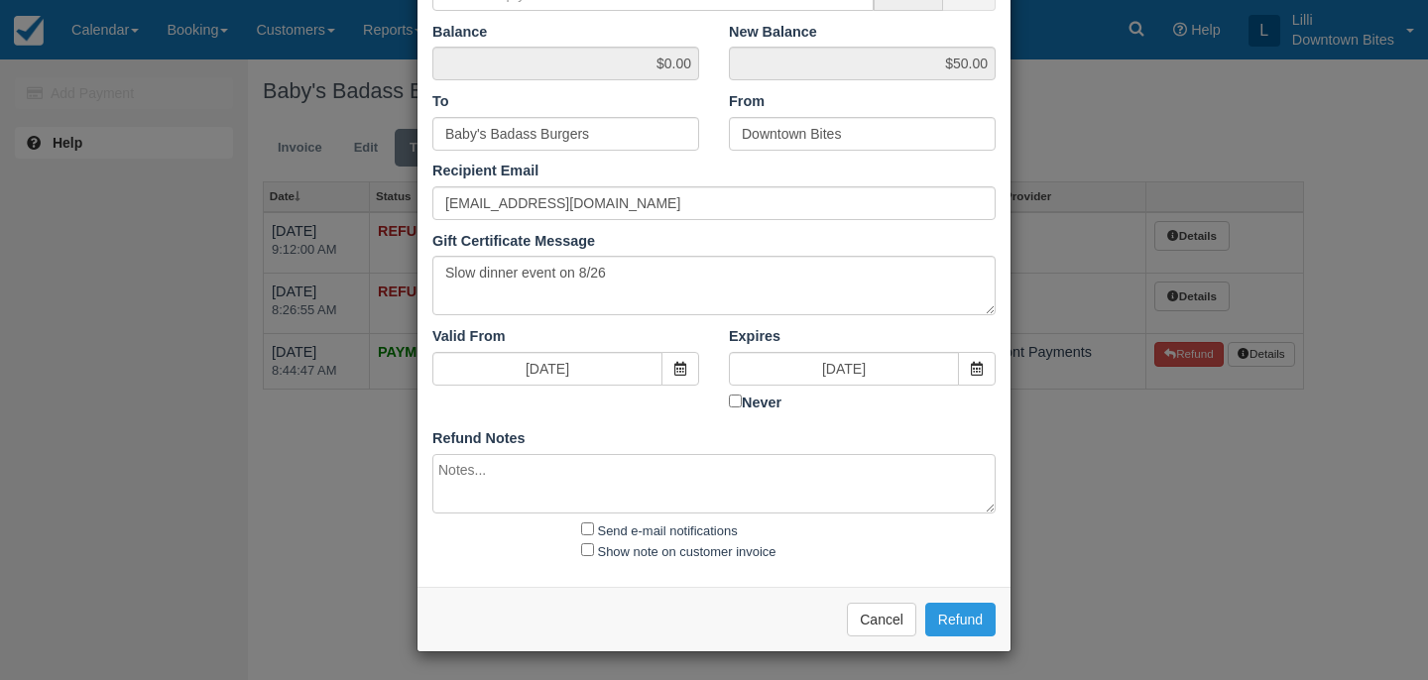
click at [442, 482] on textarea at bounding box center [713, 484] width 563 height 60
paste textarea "Slow dinner event on 8/26"
type textarea "Slow dinner event on 8/26"
click at [583, 527] on input "Send e-mail notifications" at bounding box center [587, 529] width 13 height 13
checkbox input "true"
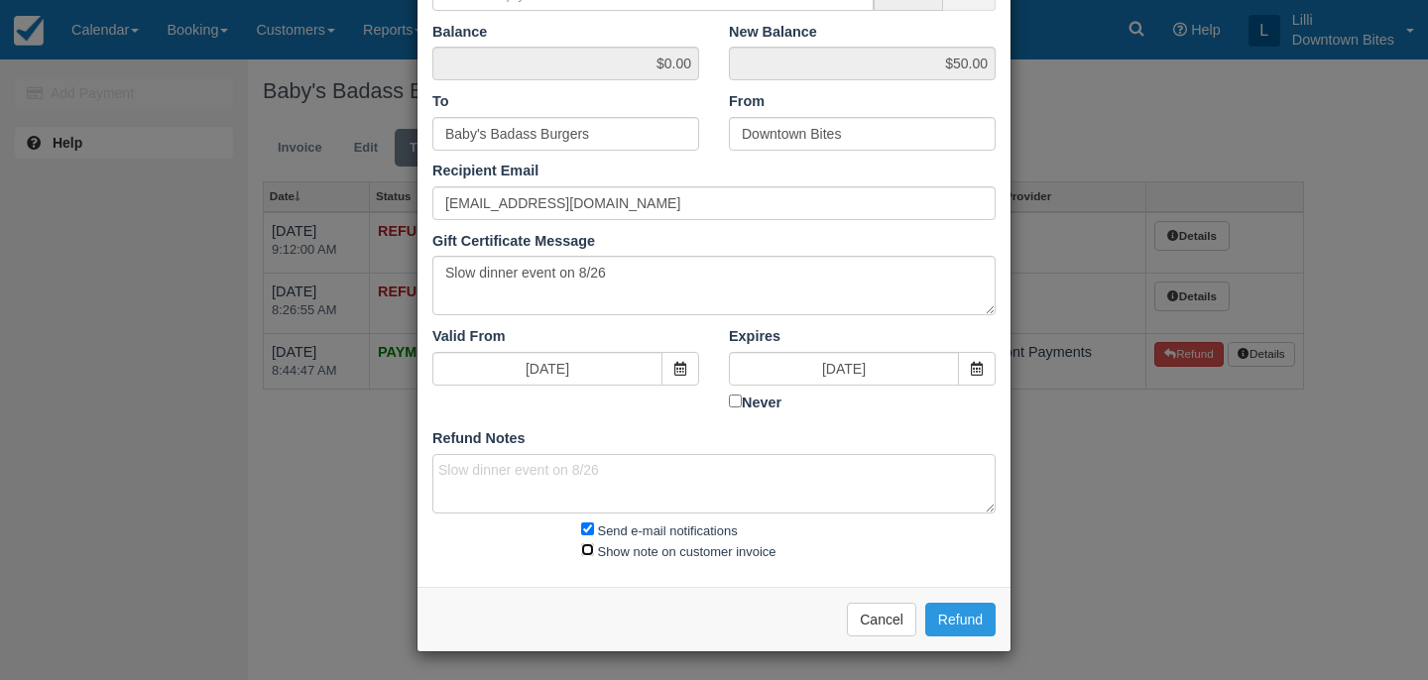
click at [582, 550] on input "Show note on customer invoice" at bounding box center [587, 550] width 13 height 13
checkbox input "true"
click at [962, 617] on button "Refund" at bounding box center [960, 620] width 70 height 34
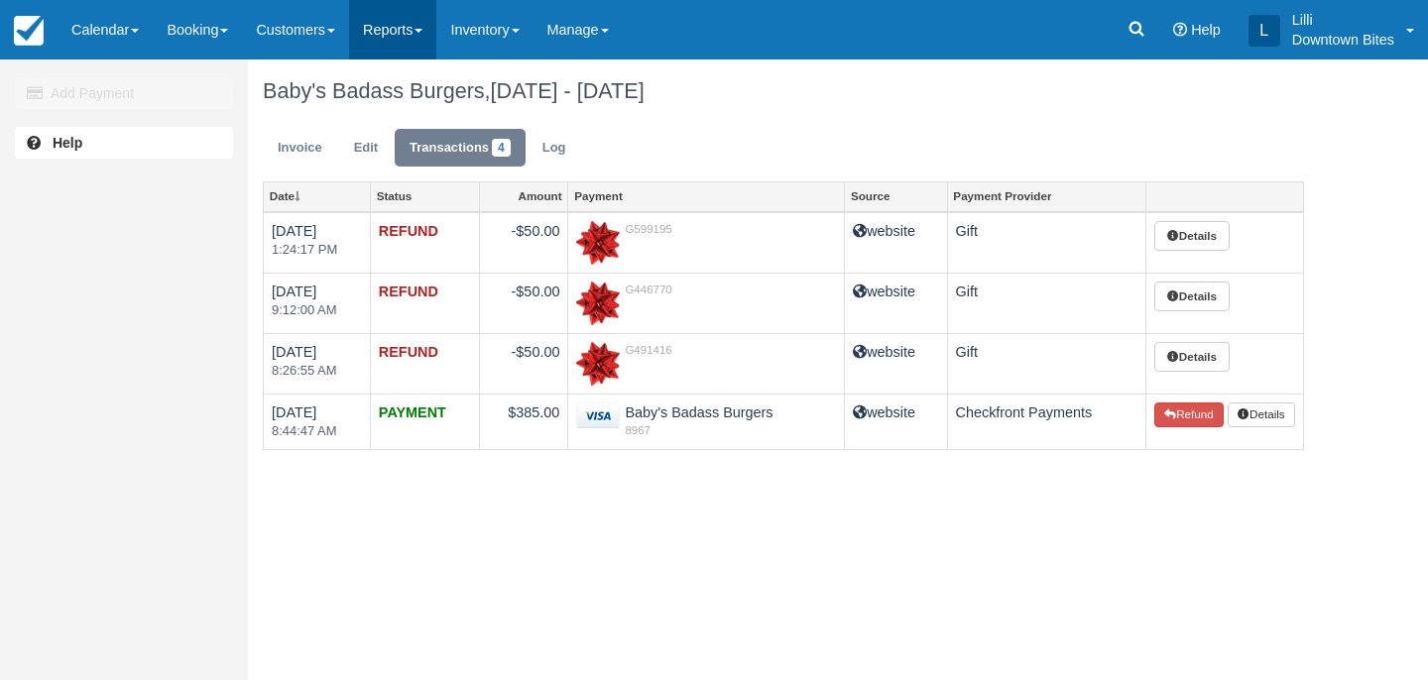
click at [414, 28] on link "Reports" at bounding box center [392, 30] width 87 height 60
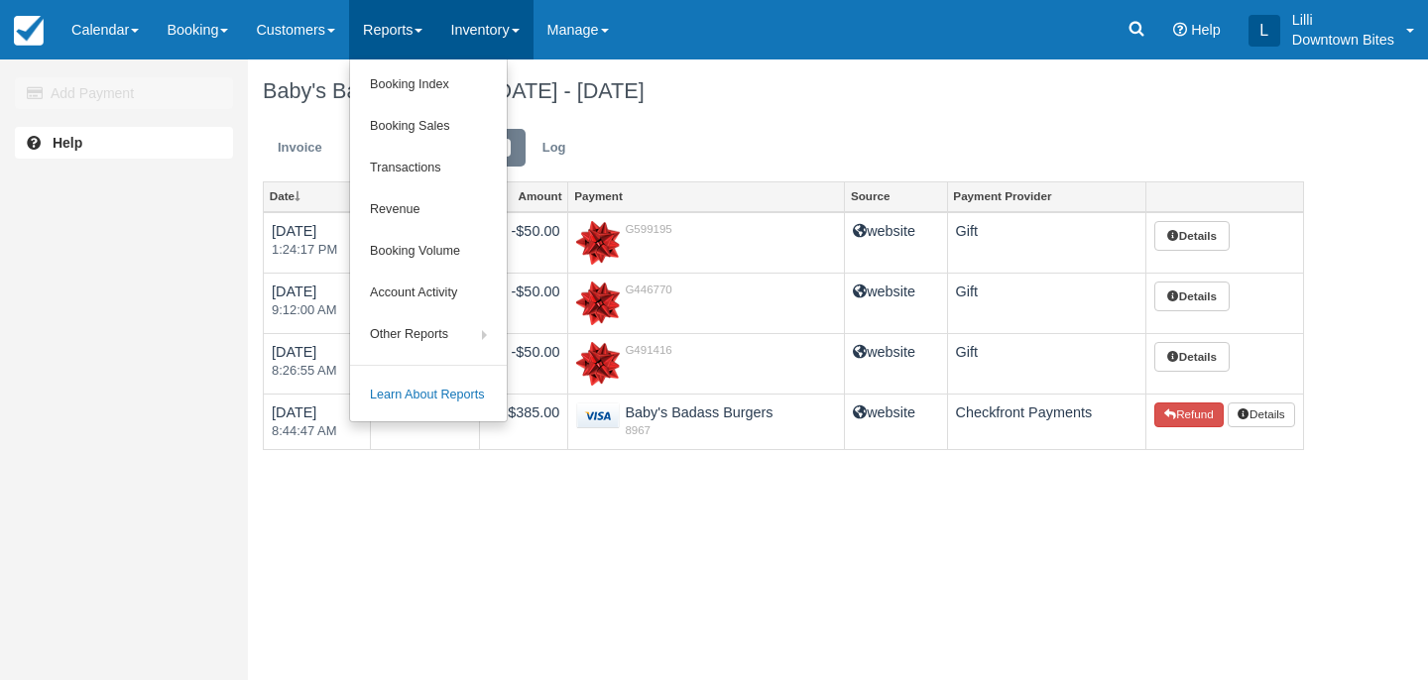
click at [510, 27] on link "Inventory" at bounding box center [484, 30] width 96 height 60
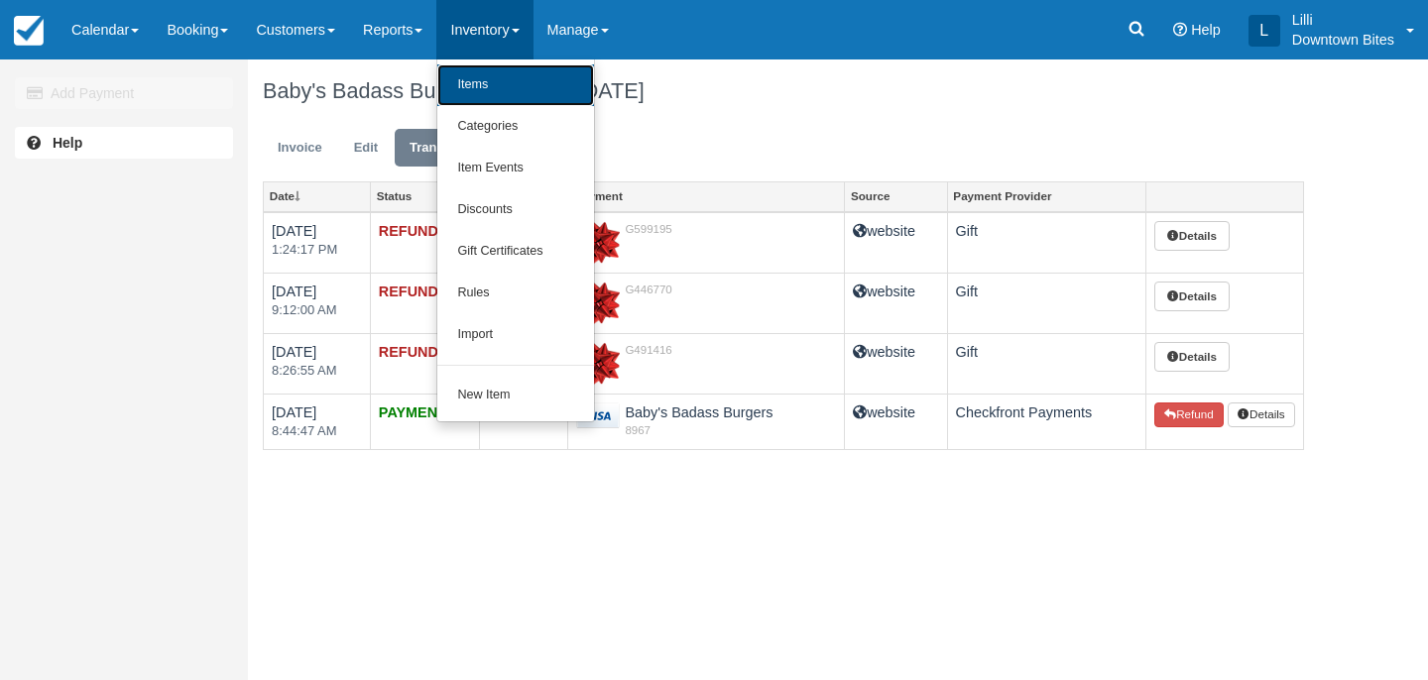
click at [500, 85] on link "Items" at bounding box center [515, 85] width 157 height 42
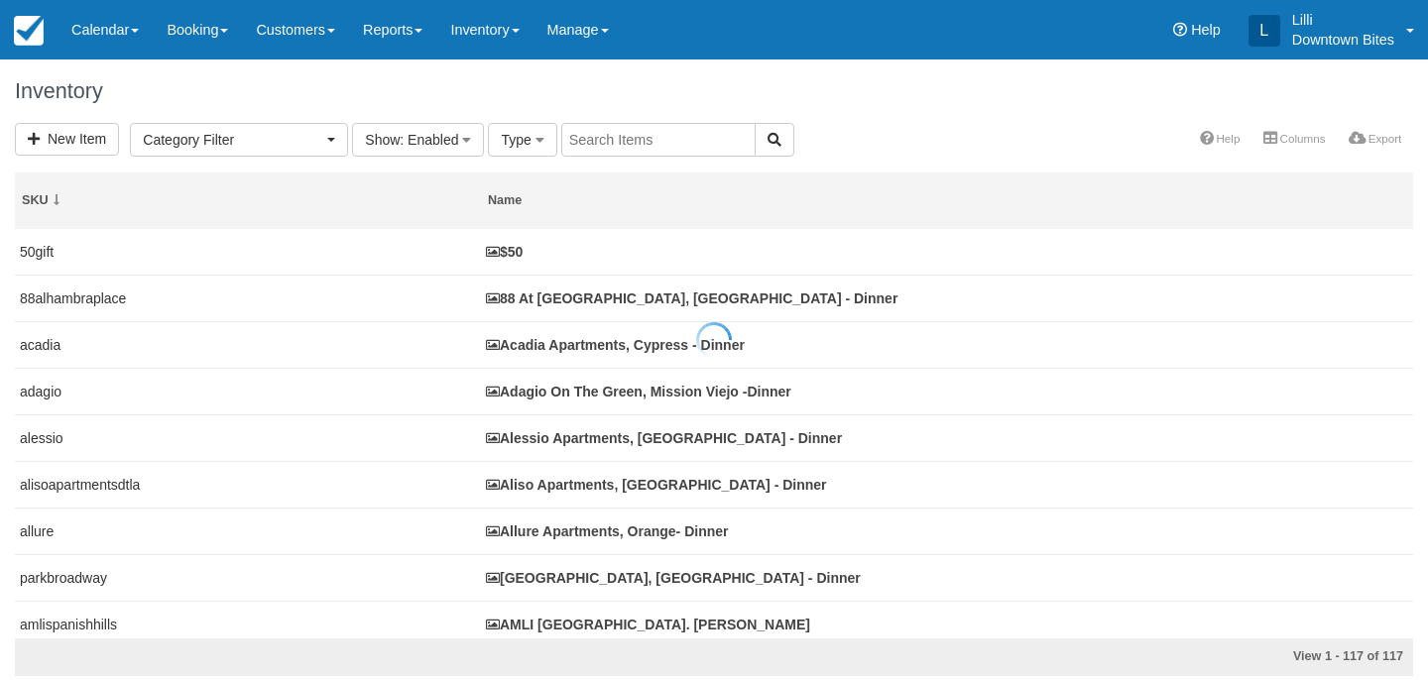
select select
click at [614, 142] on input "text" at bounding box center [658, 140] width 194 height 34
type input "dolph"
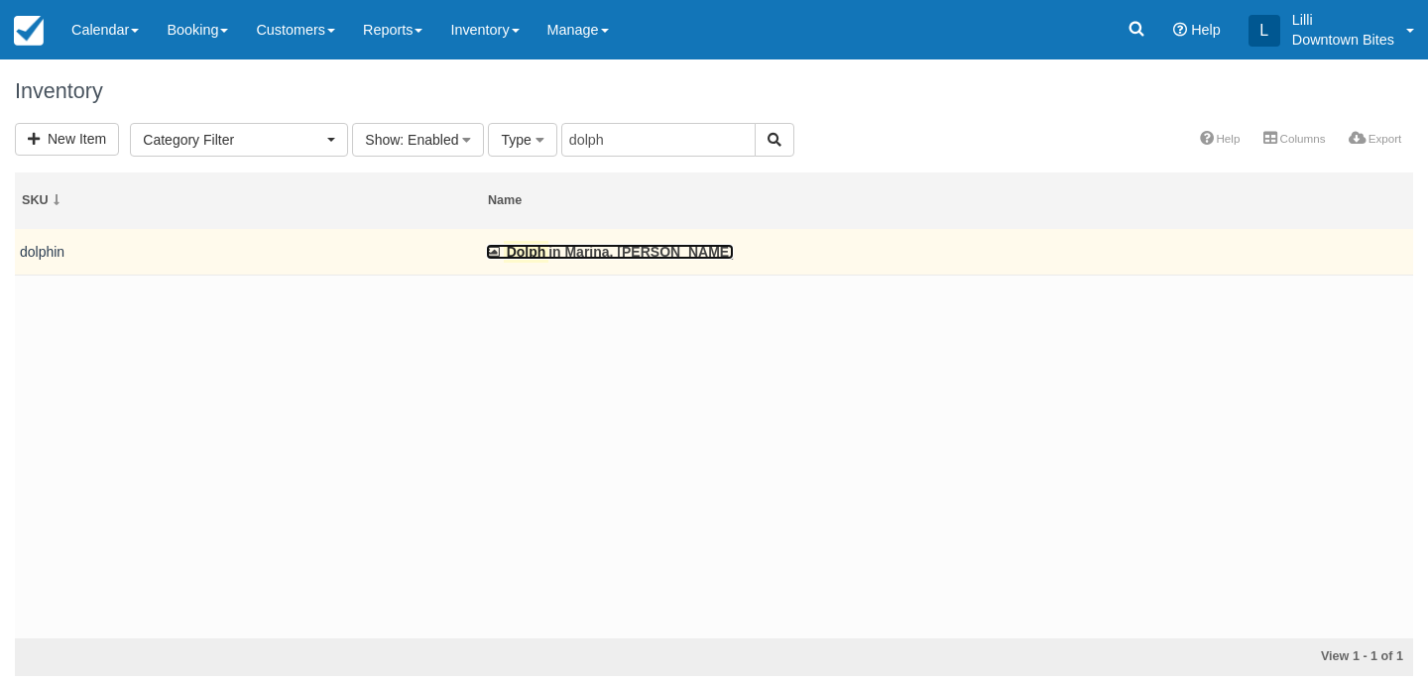
click at [589, 258] on link "Dolph in Marina, [PERSON_NAME]" at bounding box center [610, 252] width 248 height 16
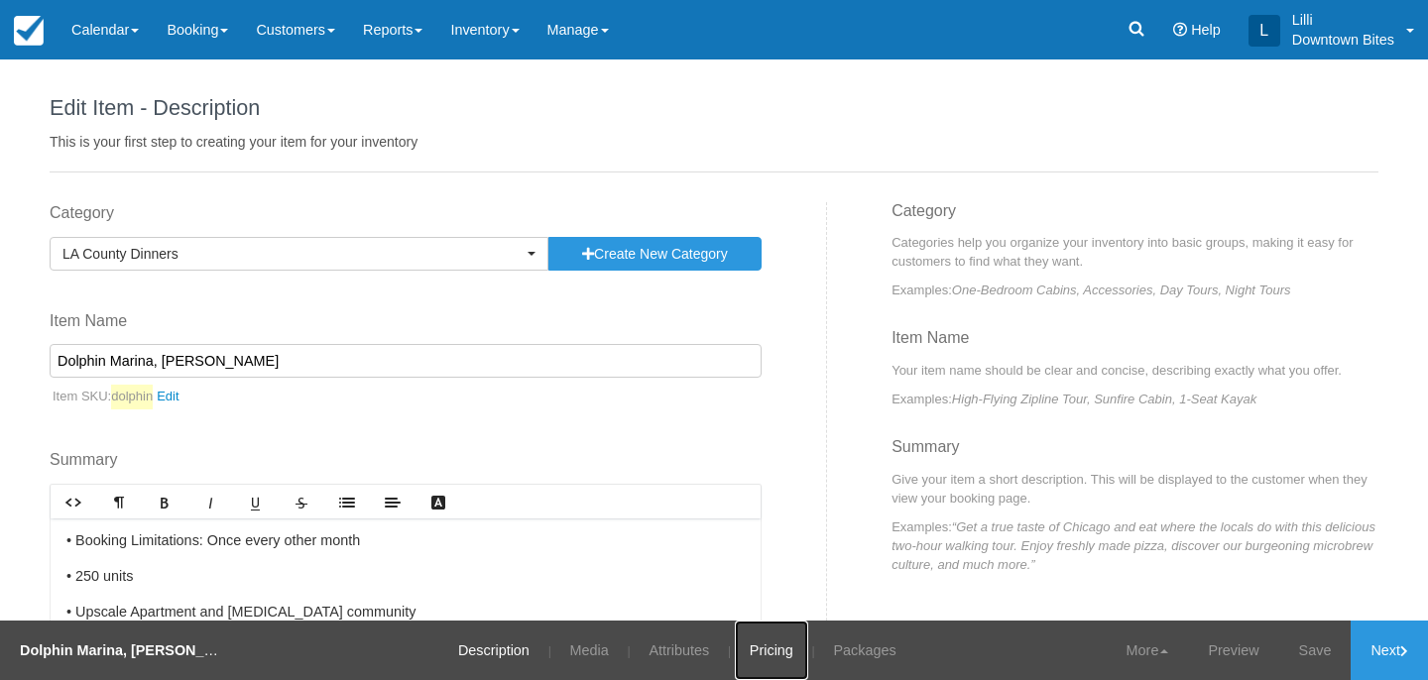
click at [766, 653] on link "Pricing" at bounding box center [771, 651] width 73 height 60
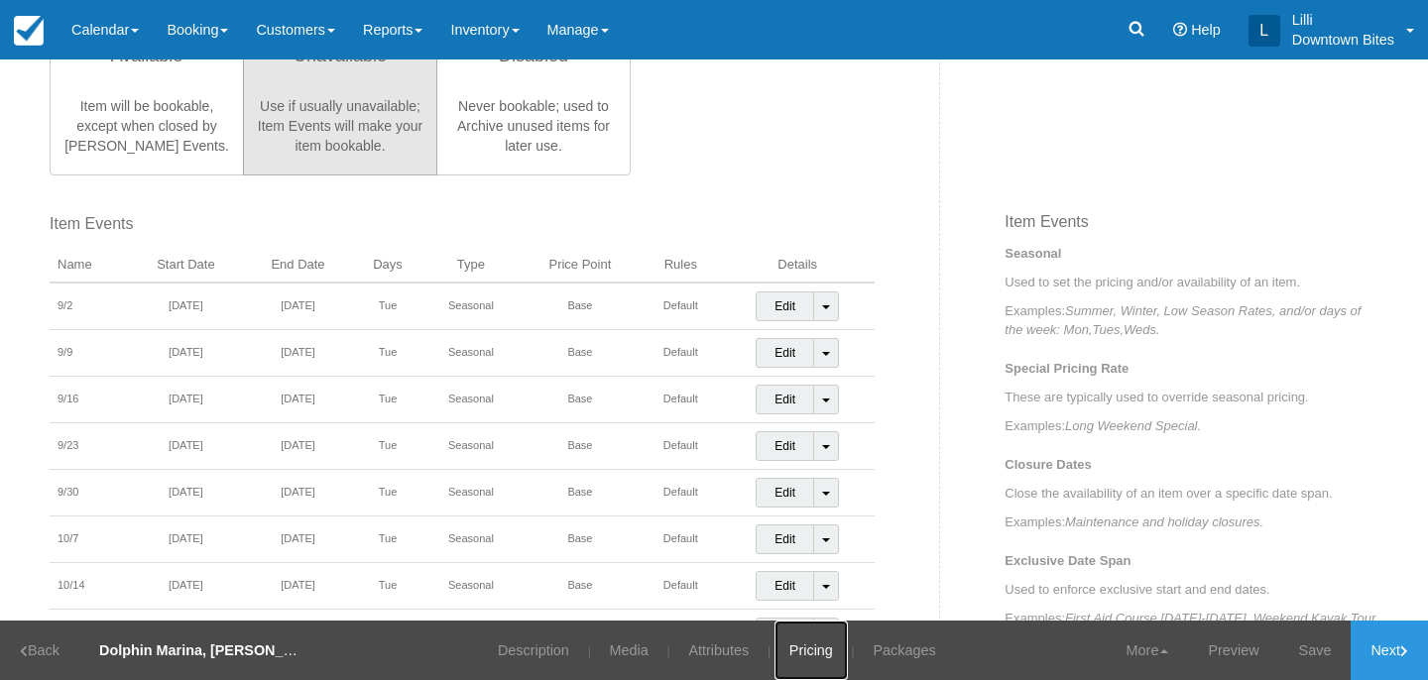
scroll to position [658, 0]
